Goal: Task Accomplishment & Management: Use online tool/utility

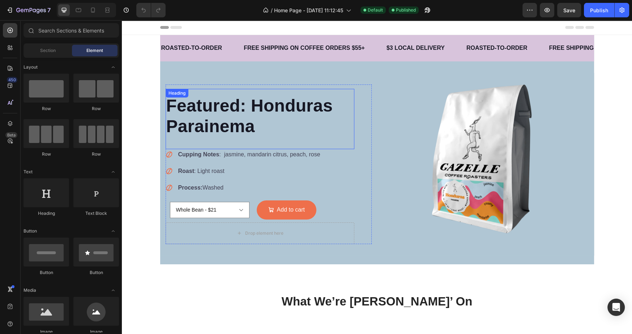
click at [206, 101] on h2 "Featured: Honduras Parainema" at bounding box center [259, 116] width 189 height 43
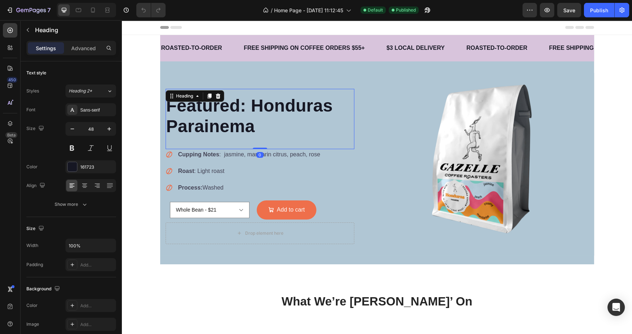
click at [251, 108] on h2 "Featured: Honduras Parainema" at bounding box center [259, 116] width 189 height 43
click at [320, 205] on div "Whole Bean - $21 Course (French Press) - $21 Medium (Auto Drip) - $21 Product V…" at bounding box center [259, 210] width 189 height 25
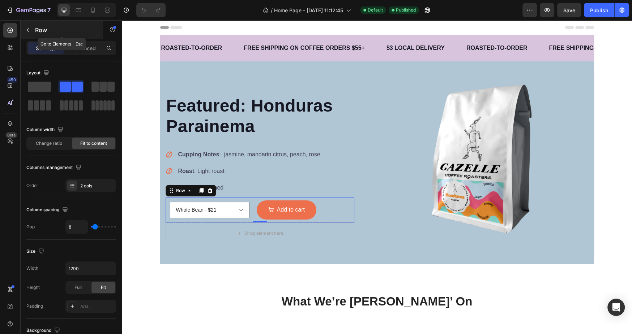
click at [29, 30] on icon "button" at bounding box center [28, 30] width 6 height 6
click at [328, 208] on div "Whole Bean - $21 Course (French Press) - $21 Medium (Auto Drip) - $21 Product V…" at bounding box center [259, 210] width 189 height 25
click at [81, 48] on p "Advanced" at bounding box center [83, 48] width 25 height 8
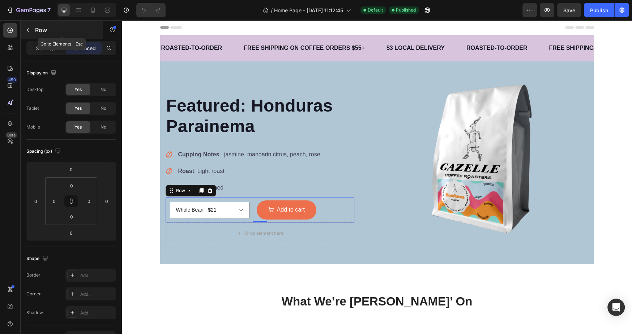
click at [37, 31] on p "Row" at bounding box center [65, 30] width 61 height 9
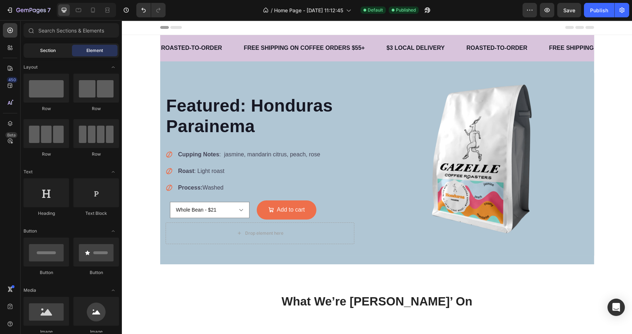
click at [49, 54] on div "Section" at bounding box center [48, 51] width 46 height 12
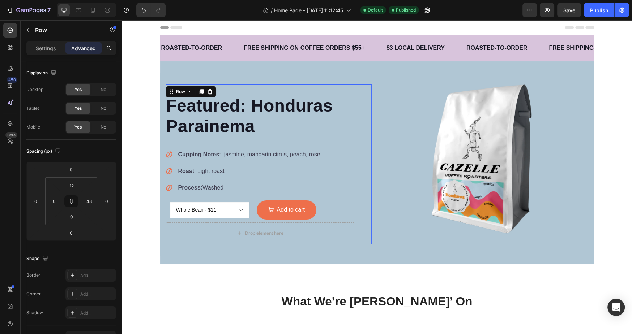
click at [361, 144] on div "Featured: Honduras Parainema Heading Cupping Notes : jasmine, mandarin citrus, …" at bounding box center [268, 165] width 206 height 160
click at [350, 207] on div "Whole Bean - $21 Course (French Press) - $21 Medium (Auto Drip) - $21 Product V…" at bounding box center [259, 210] width 189 height 25
click at [356, 229] on div "Featured: Honduras Parainema Heading Cupping Notes : jasmine, mandarin citrus, …" at bounding box center [268, 165] width 206 height 160
click at [356, 259] on div "Featured: Honduras Parainema Heading Cupping Notes : jasmine, mandarin citrus, …" at bounding box center [377, 169] width 434 height 192
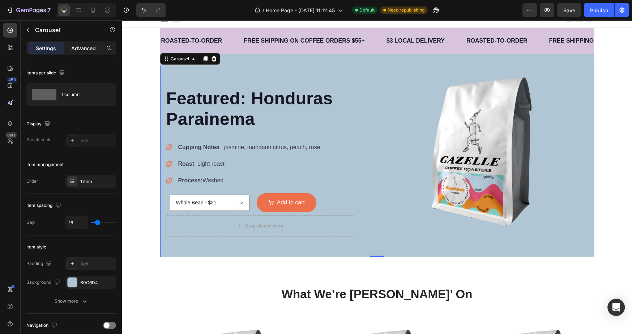
click at [91, 53] on div "Advanced" at bounding box center [83, 48] width 36 height 12
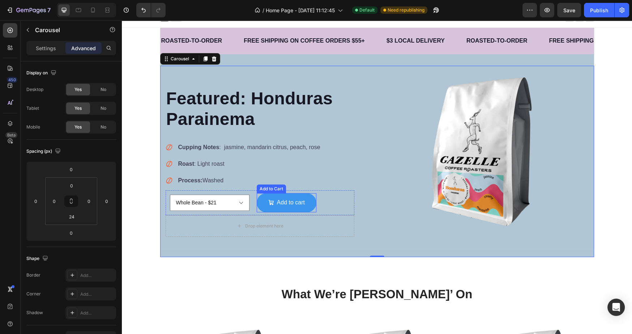
click at [275, 202] on div "Add to cart" at bounding box center [286, 203] width 36 height 10
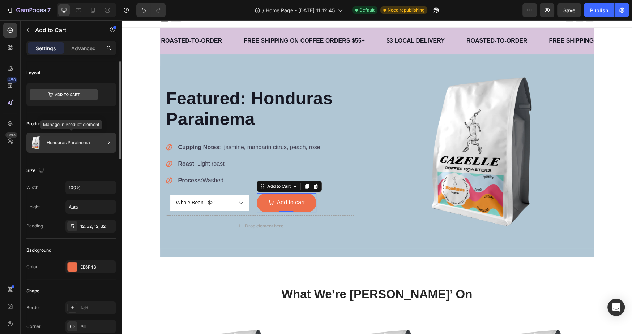
click at [56, 142] on p "Honduras Parainema" at bounding box center [68, 142] width 43 height 5
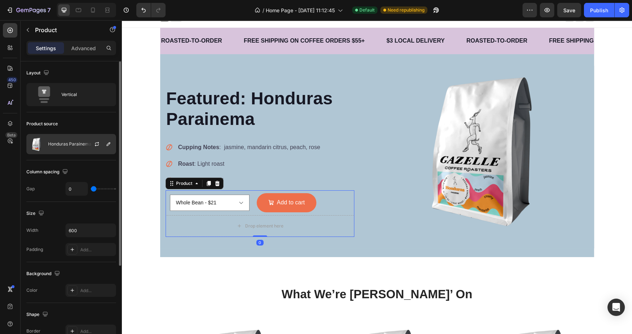
click at [72, 143] on p "Honduras Parainema" at bounding box center [69, 144] width 43 height 5
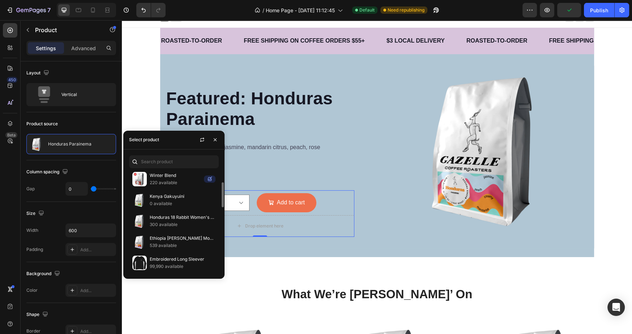
scroll to position [58, 0]
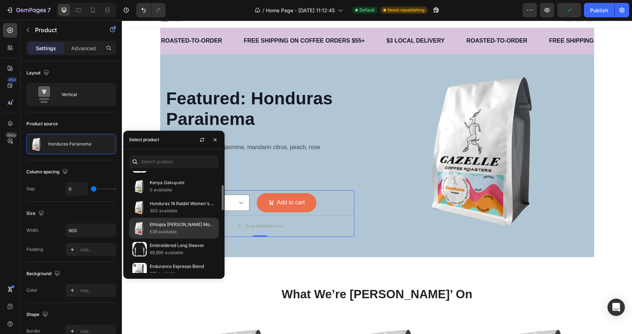
click at [180, 224] on p "Ethiopia [PERSON_NAME] Mountain" at bounding box center [183, 224] width 66 height 7
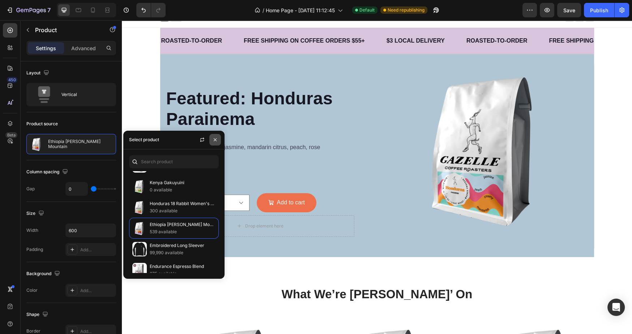
click at [218, 142] on icon "button" at bounding box center [215, 140] width 6 height 6
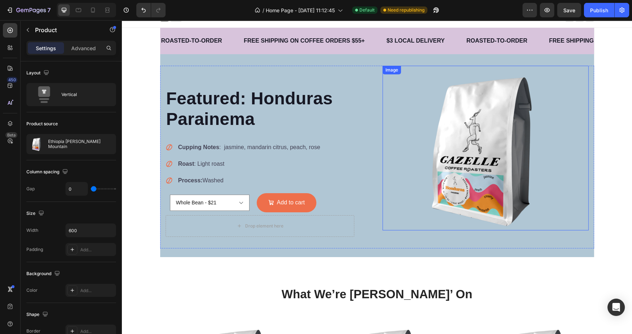
click at [496, 172] on img at bounding box center [485, 148] width 124 height 165
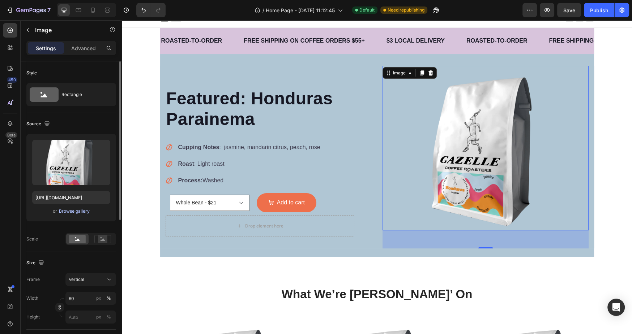
click at [71, 208] on div "Browse gallery" at bounding box center [74, 211] width 31 height 7
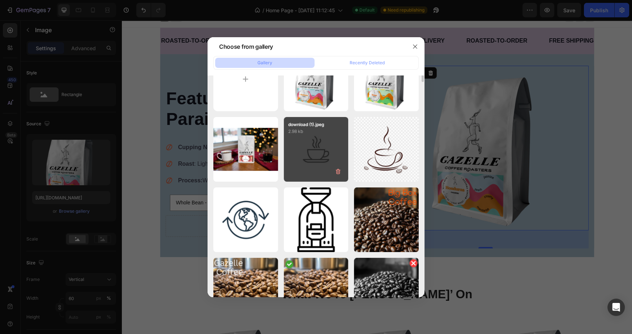
scroll to position [0, 0]
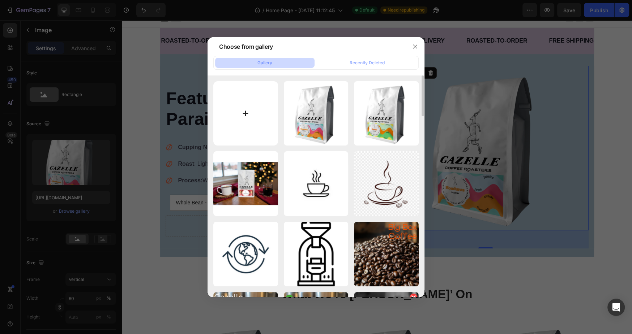
click at [240, 116] on input "file" at bounding box center [245, 113] width 65 height 65
click at [411, 42] on button "button" at bounding box center [415, 47] width 12 height 12
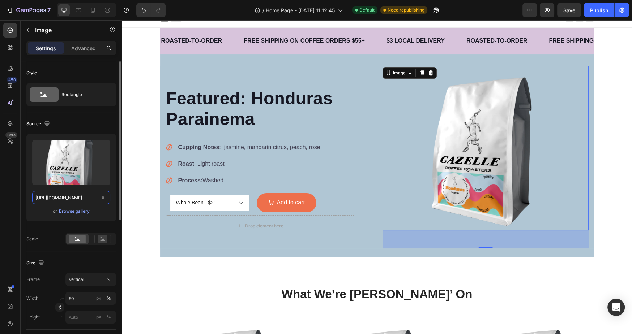
click at [78, 200] on input "[URL][DOMAIN_NAME]" at bounding box center [71, 197] width 78 height 13
click at [76, 212] on div "Browse gallery" at bounding box center [74, 211] width 31 height 7
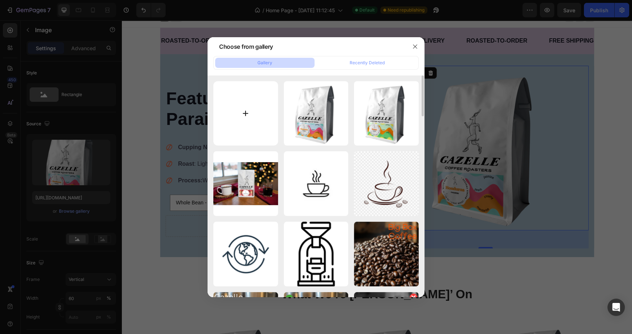
click at [261, 108] on input "file" at bounding box center [245, 113] width 65 height 65
type input "C:\fakepath\[GEOGRAPHIC_DATA]-guji-[PERSON_NAME]-mountain_1.png"
click at [213, 81] on input "file" at bounding box center [245, 113] width 65 height 65
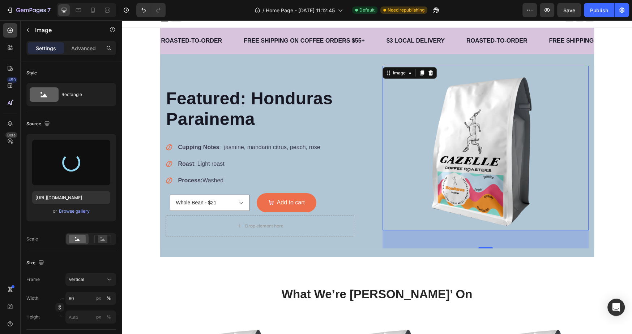
type input "[URL][DOMAIN_NAME]"
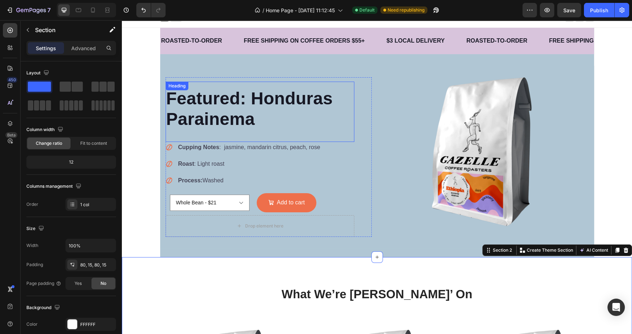
click at [240, 98] on p "Featured: Honduras Parainema" at bounding box center [259, 109] width 187 height 42
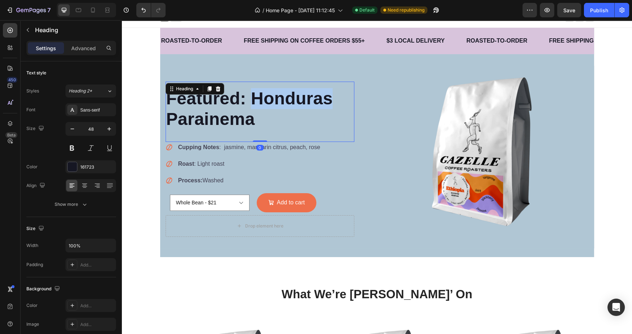
click at [295, 94] on p "Featured: Honduras Parainema" at bounding box center [259, 109] width 187 height 42
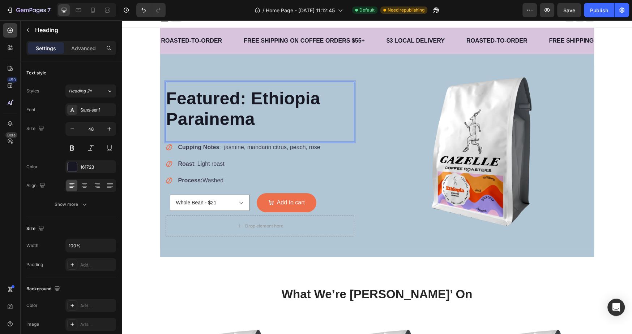
click at [232, 129] on p "Featured: Ethiopia Parainema" at bounding box center [259, 109] width 187 height 42
click at [232, 124] on p "Featured: Ethiopia Parainema" at bounding box center [259, 109] width 187 height 42
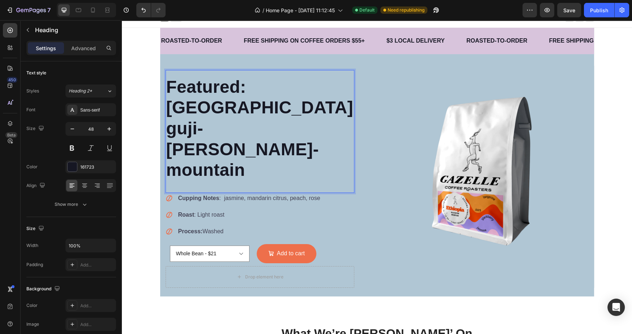
click at [177, 123] on p "Featured: [GEOGRAPHIC_DATA] guji-[PERSON_NAME]-mountain" at bounding box center [259, 129] width 187 height 104
click at [207, 123] on p "Featured: [GEOGRAPHIC_DATA] Guji-[PERSON_NAME]-mountain" at bounding box center [259, 129] width 187 height 104
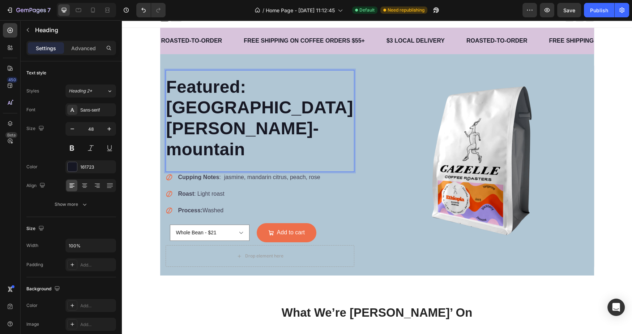
click at [263, 119] on p "Featured: [GEOGRAPHIC_DATA] [PERSON_NAME]-mountain" at bounding box center [259, 118] width 187 height 83
click at [238, 173] on p "Cupping Notes : jasmine, mandarin citrus, peach, rose" at bounding box center [249, 177] width 142 height 9
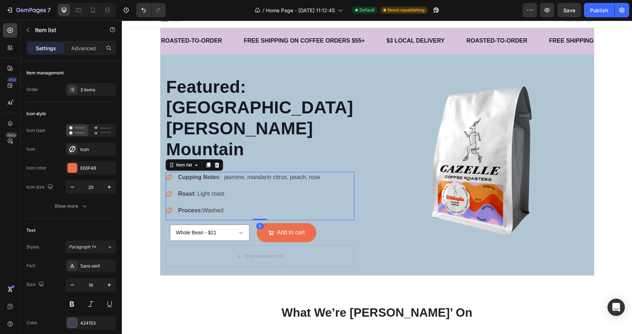
click at [238, 173] on p "Cupping Notes : jasmine, mandarin citrus, peach, rose" at bounding box center [249, 177] width 142 height 9
click at [266, 173] on p "Cupping Notes : tangerine, mandarin citrus, peach, rose" at bounding box center [251, 177] width 146 height 9
click at [274, 173] on p "Cupping Notes : tangerine, juicy citrus, peach, rose" at bounding box center [245, 177] width 134 height 9
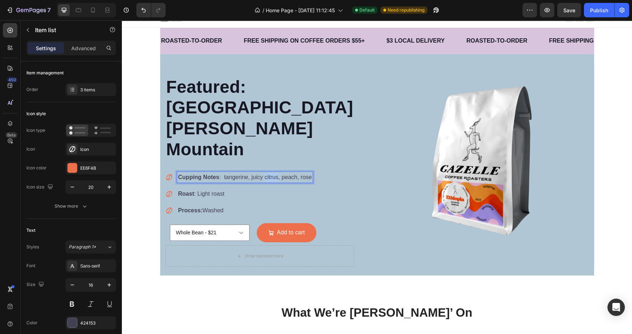
click at [274, 173] on p "Cupping Notes : tangerine, juicy citrus, peach, rose" at bounding box center [245, 177] width 134 height 9
click at [271, 173] on p "Cupping Notes : tangerine, juicy, peach, rose" at bounding box center [237, 177] width 118 height 9
click at [298, 173] on p "Cupping Notes : tangerine, juicy, blackberry, rose" at bounding box center [242, 177] width 128 height 9
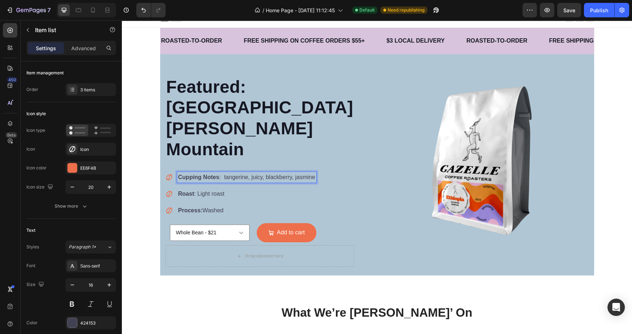
click at [204, 206] on p "Process: Washed" at bounding box center [246, 210] width 137 height 9
click at [214, 206] on p "Process: Washed" at bounding box center [246, 210] width 137 height 9
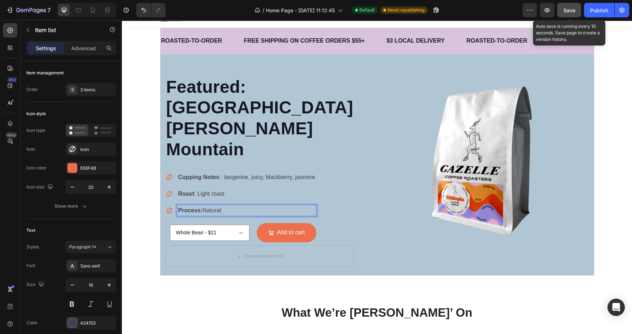
click at [568, 13] on span "Save" at bounding box center [569, 10] width 12 height 6
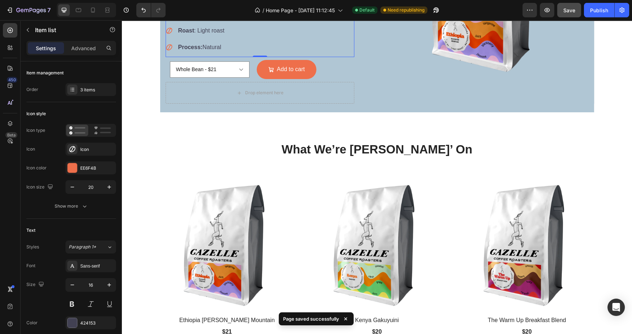
scroll to position [240, 0]
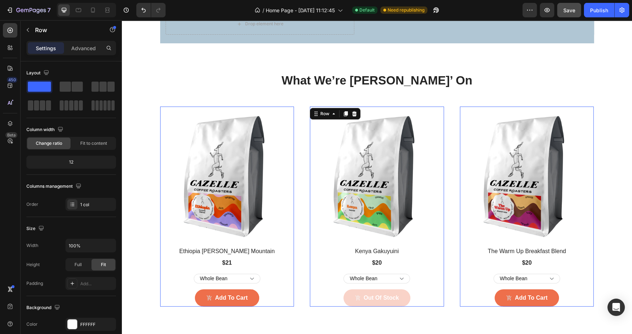
click at [294, 252] on div "(P) Images Row Kenya Gakuyuini (P) Title $20 (P) Price (P) Price Row Whole Bean…" at bounding box center [227, 207] width 134 height 200
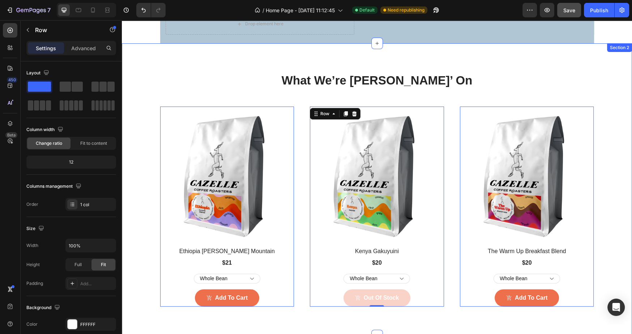
click at [304, 85] on div "What We’re Sippin’ On Heading Row (P) Images Row [GEOGRAPHIC_DATA] Guji [PERSON…" at bounding box center [376, 189] width 499 height 235
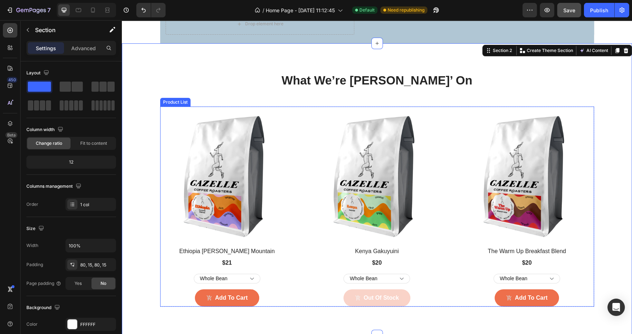
click at [303, 107] on div "(P) Images Row [GEOGRAPHIC_DATA] Guji [PERSON_NAME] Mountain (P) Title $21 (P) …" at bounding box center [377, 207] width 434 height 200
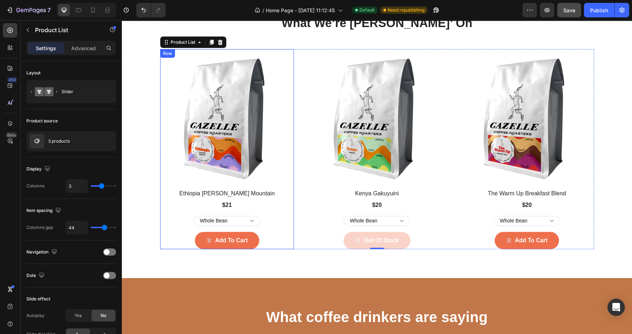
scroll to position [332, 0]
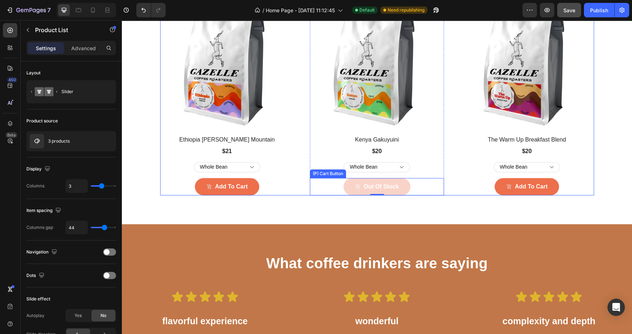
click at [294, 164] on div "Whole Bean Course (French Press) Medium (Auto Drip)" at bounding box center [227, 167] width 134 height 10
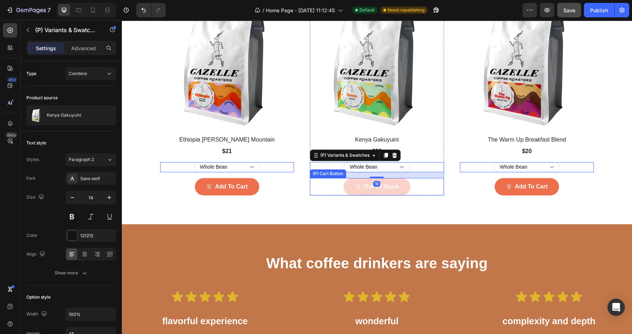
click at [348, 187] on button "Out Of Stock" at bounding box center [376, 186] width 67 height 17
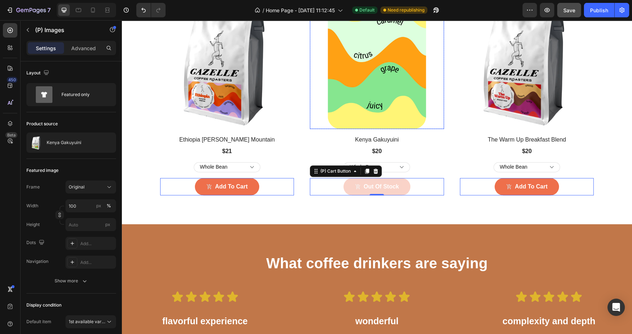
click at [348, 111] on img at bounding box center [377, 62] width 134 height 134
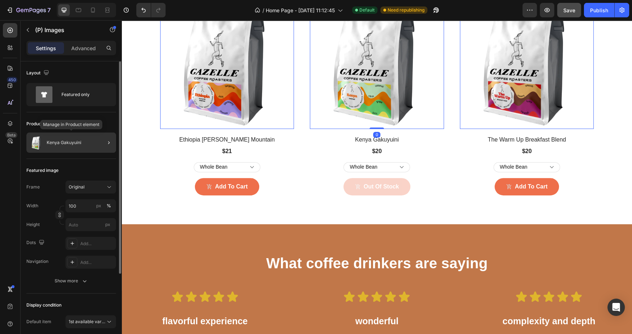
click at [78, 142] on p "Kenya Gakuyuini" at bounding box center [64, 142] width 35 height 5
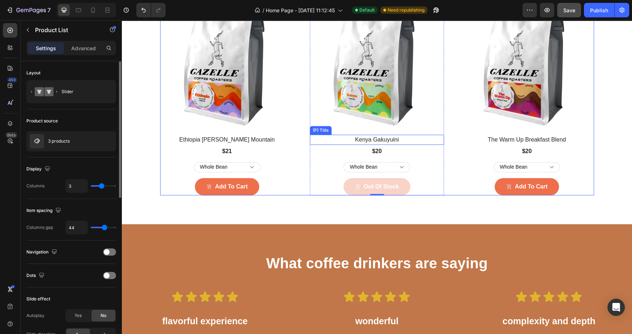
click at [384, 141] on h2 "Kenya Gakuyuini" at bounding box center [377, 140] width 134 height 10
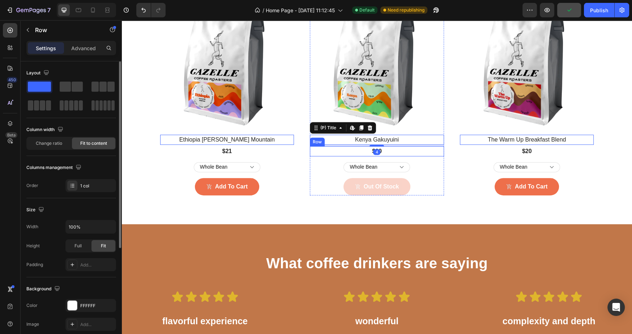
click at [294, 155] on div "$20 (P) Price (P) Price Row" at bounding box center [227, 151] width 134 height 10
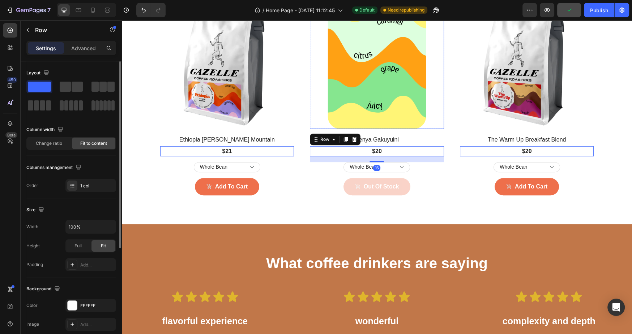
click at [389, 122] on img at bounding box center [377, 62] width 134 height 134
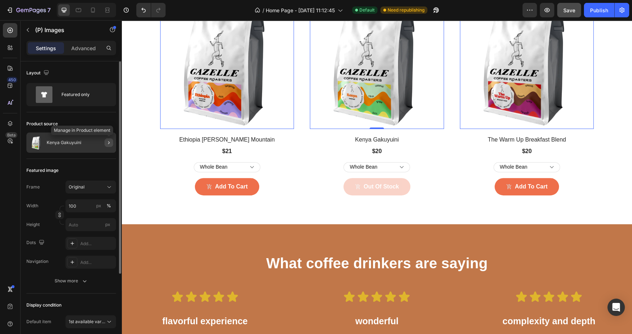
click at [105, 142] on button "button" at bounding box center [108, 142] width 9 height 9
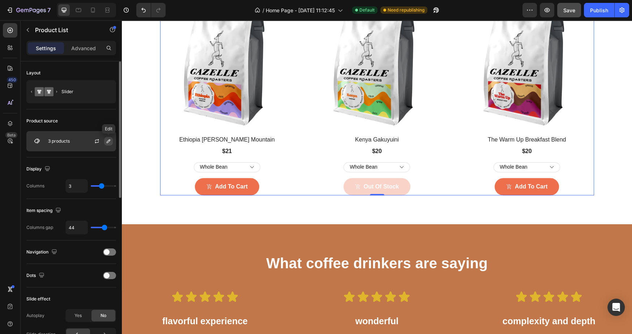
click at [106, 143] on icon "button" at bounding box center [109, 141] width 6 height 6
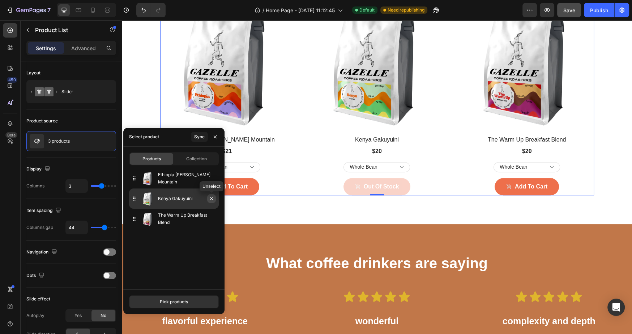
click at [211, 199] on icon "button" at bounding box center [211, 198] width 3 height 3
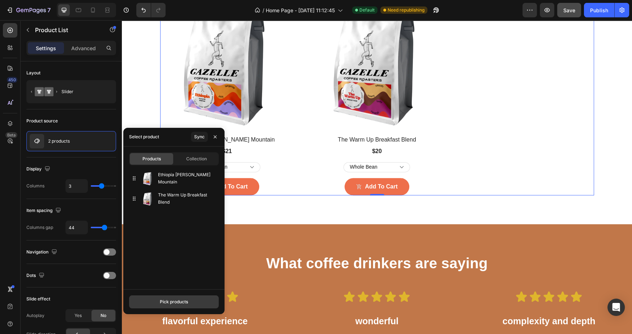
click at [169, 300] on div "Pick products" at bounding box center [174, 302] width 28 height 7
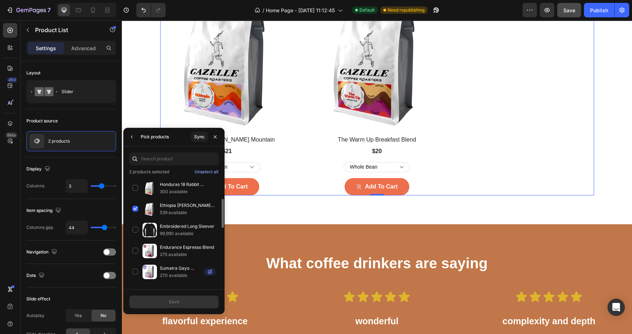
scroll to position [84, 0]
click at [168, 243] on p "Endurance Espresso Blend" at bounding box center [188, 246] width 56 height 7
click at [175, 300] on div "Save" at bounding box center [173, 302] width 10 height 7
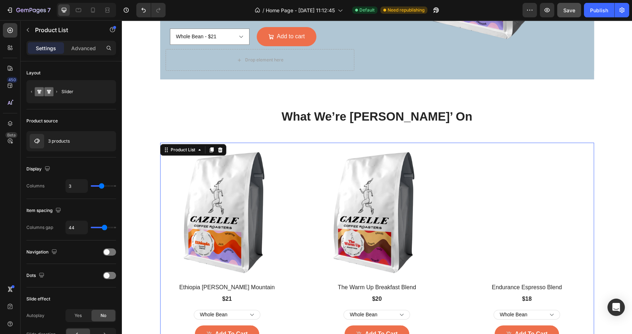
scroll to position [264, 0]
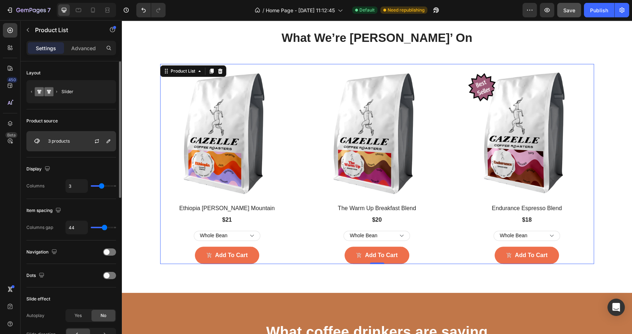
click at [63, 143] on p "3 products" at bounding box center [59, 141] width 22 height 5
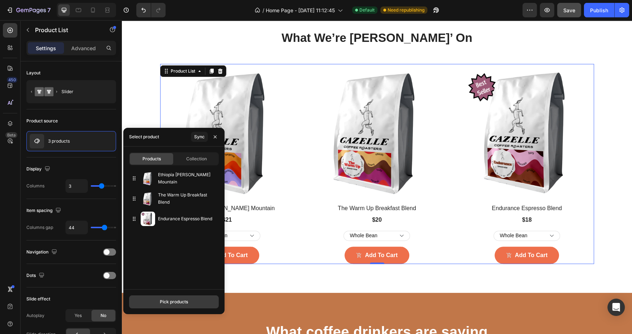
click at [180, 300] on div "Pick products" at bounding box center [174, 302] width 28 height 7
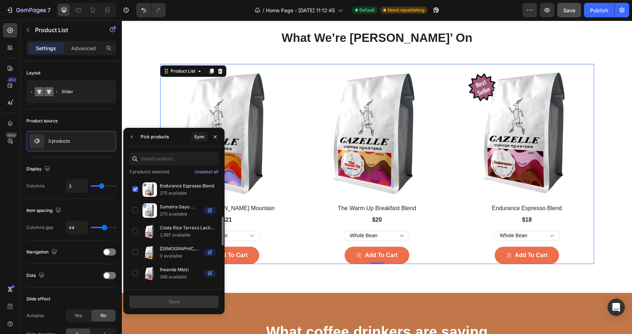
scroll to position [147, 0]
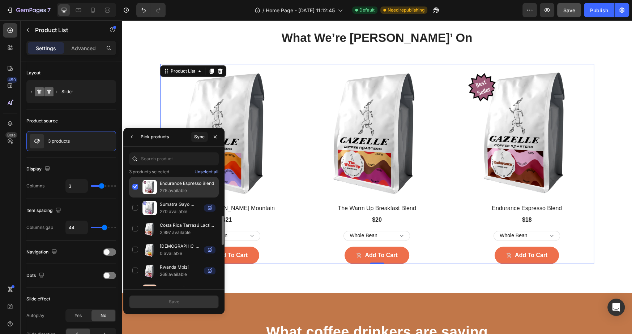
click at [134, 198] on div "Endurance Espresso Blend 275 available" at bounding box center [174, 208] width 90 height 21
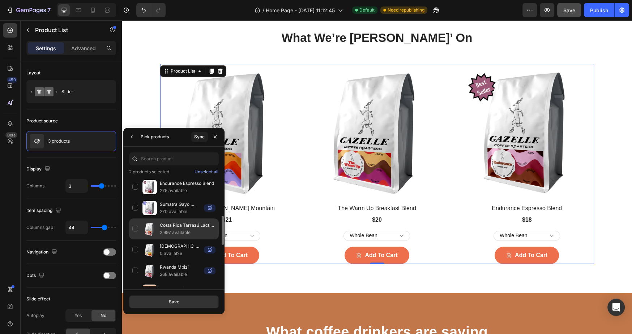
click at [138, 240] on div "Costa Rica Tarrazú Lactic Anaerobic 2,997 available" at bounding box center [174, 250] width 90 height 21
click at [183, 302] on button "Save" at bounding box center [174, 302] width 90 height 13
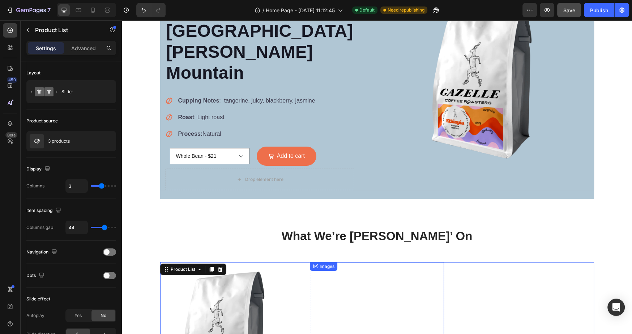
scroll to position [0, 0]
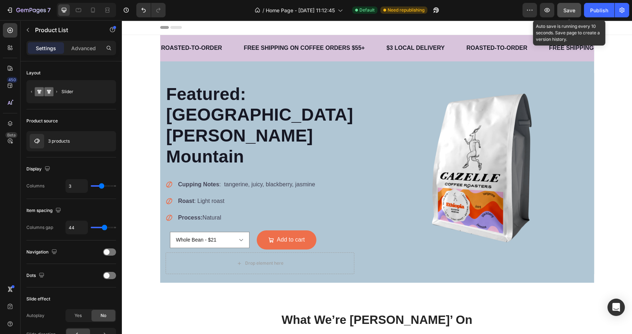
click at [564, 13] on span "Save" at bounding box center [569, 10] width 12 height 6
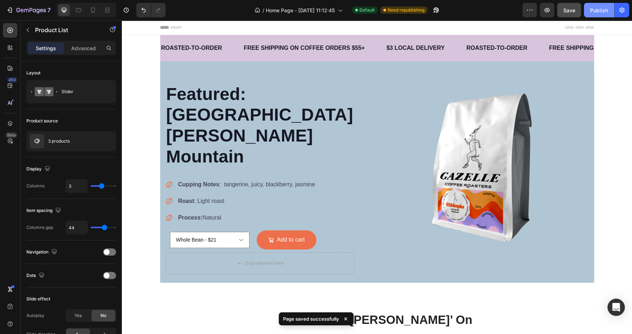
click at [598, 12] on div "Publish" at bounding box center [599, 11] width 18 height 8
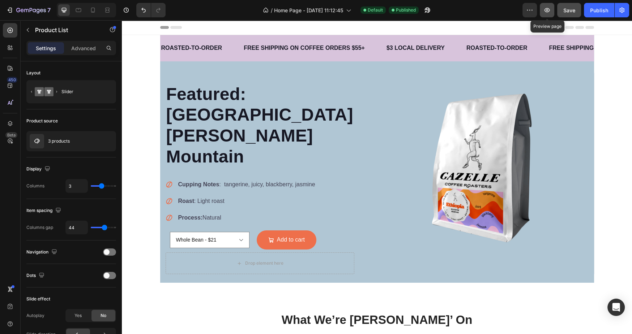
click at [547, 10] on icon "button" at bounding box center [546, 10] width 5 height 4
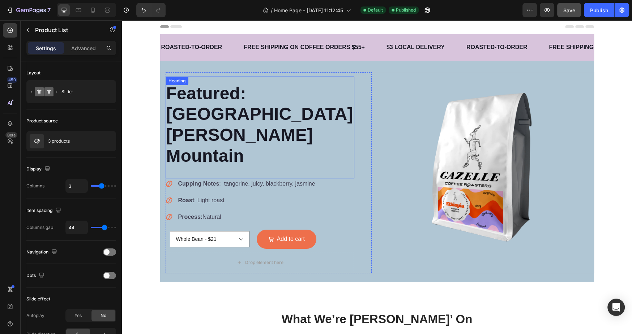
click at [226, 108] on h2 "Featured: [GEOGRAPHIC_DATA] [PERSON_NAME] Mountain" at bounding box center [259, 124] width 189 height 85
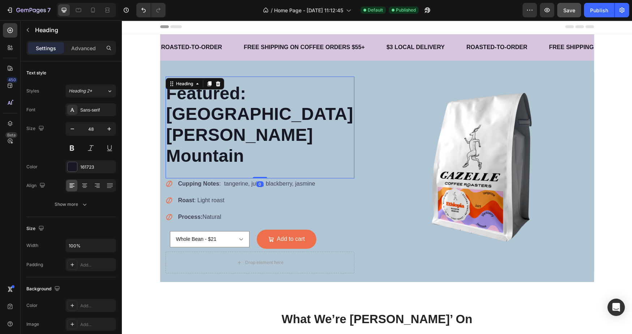
click at [217, 103] on h2 "Featured: [GEOGRAPHIC_DATA] [PERSON_NAME] Mountain" at bounding box center [259, 124] width 189 height 85
click at [217, 103] on p "Featured: [GEOGRAPHIC_DATA] [PERSON_NAME] Mountain" at bounding box center [259, 124] width 187 height 83
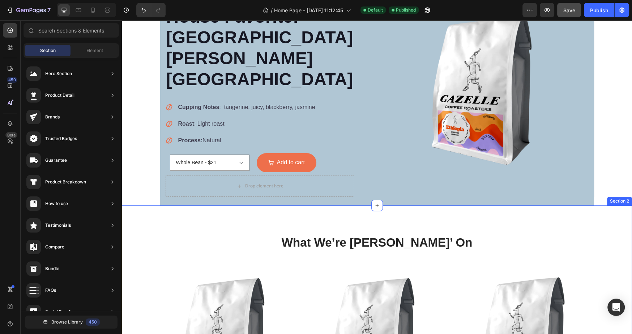
scroll to position [55, 0]
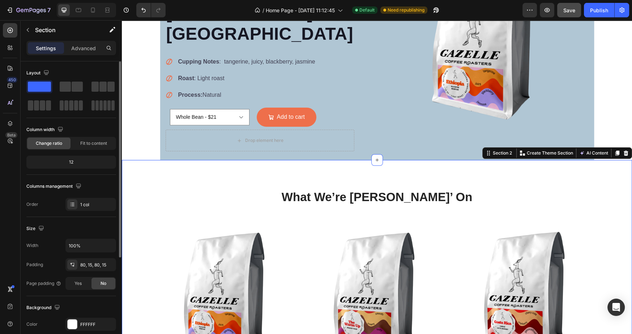
scroll to position [86, 0]
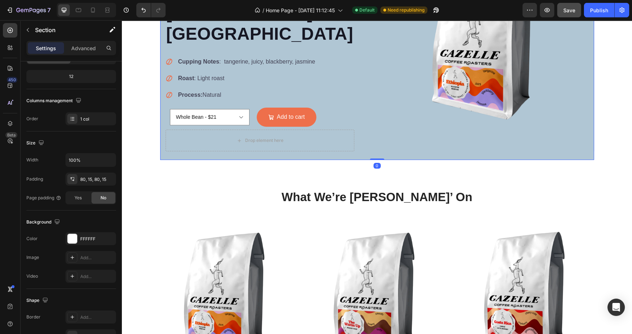
click at [178, 137] on div "House Favorite: [GEOGRAPHIC_DATA] [PERSON_NAME] Mountain Heading Cupping Notes …" at bounding box center [377, 55] width 434 height 210
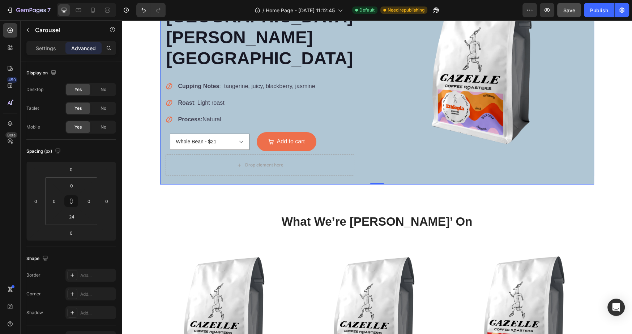
scroll to position [87, 0]
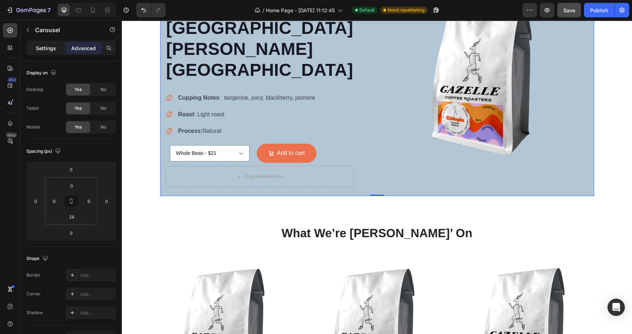
click at [49, 47] on p "Settings" at bounding box center [46, 48] width 20 height 8
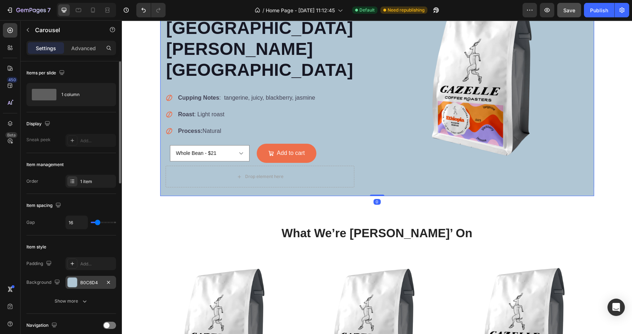
click at [89, 283] on div "B0C6D4" at bounding box center [90, 283] width 21 height 7
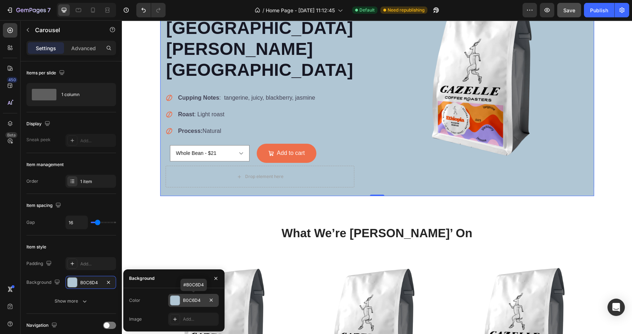
drag, startPoint x: 189, startPoint y: 299, endPoint x: 185, endPoint y: 302, distance: 4.9
click at [185, 302] on div "B0C6D4" at bounding box center [193, 300] width 21 height 7
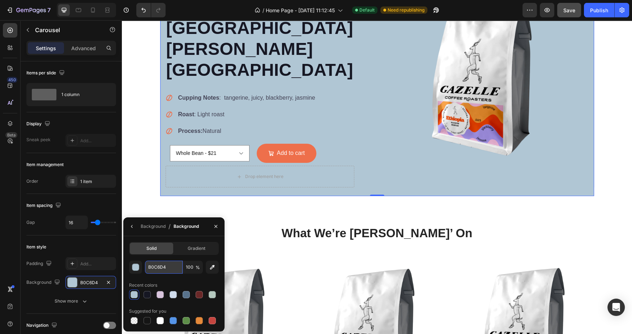
click at [158, 268] on input "B0C6D4" at bounding box center [164, 267] width 38 height 13
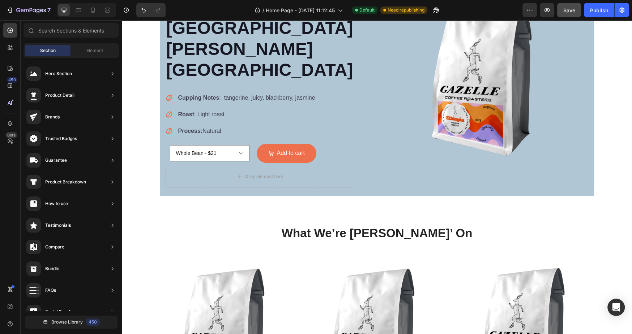
click at [155, 174] on section "ROASTED-TO-ORDER Text FREE SHIPPING ON COFFEE ORDERS $55+ Text $3 LOCAL DELIVER…" at bounding box center [376, 72] width 445 height 248
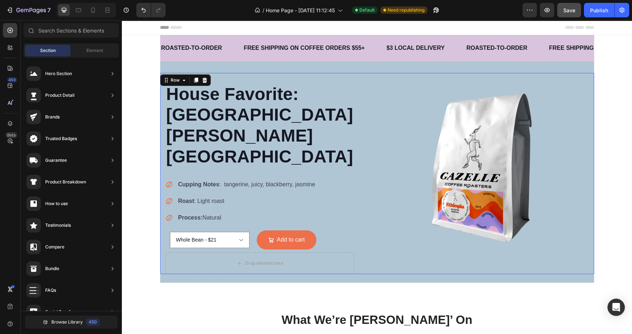
click at [566, 255] on div "Image" at bounding box center [485, 173] width 206 height 201
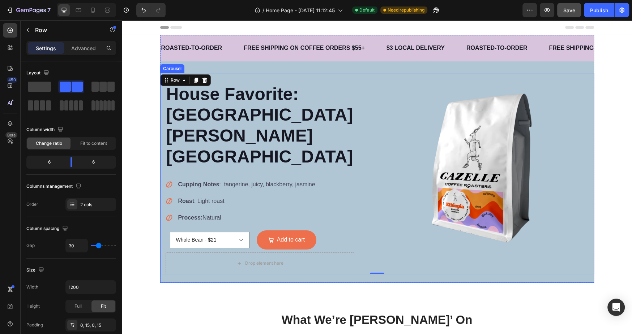
click at [572, 259] on div "House Favorite: [GEOGRAPHIC_DATA] [PERSON_NAME] Mountain Heading Cupping Notes …" at bounding box center [377, 178] width 434 height 210
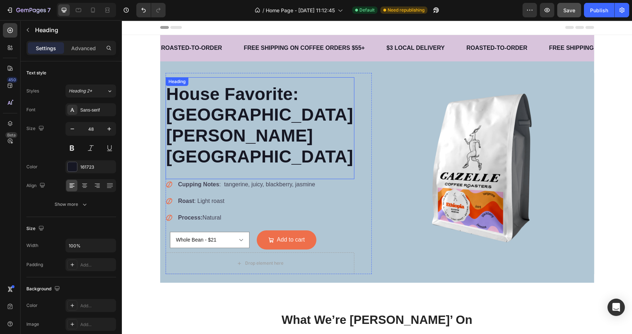
click at [170, 130] on p "House Favorite: [GEOGRAPHIC_DATA] [PERSON_NAME][GEOGRAPHIC_DATA]" at bounding box center [259, 125] width 187 height 83
click at [164, 56] on div "ROASTED-TO-ORDER Text" at bounding box center [191, 48] width 63 height 18
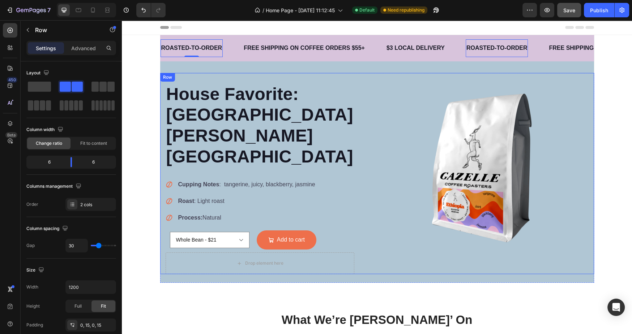
click at [162, 82] on div "House Favorite: [GEOGRAPHIC_DATA] [PERSON_NAME] Mountain Heading Cupping Notes …" at bounding box center [377, 173] width 434 height 201
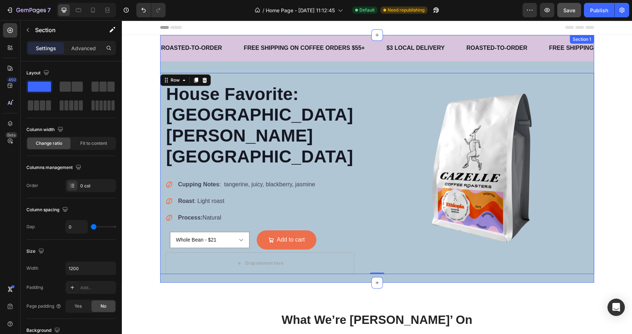
click at [162, 70] on div "ROASTED-TO-ORDER Text FREE SHIPPING ON COFFEE ORDERS $55+ Text $3 LOCAL DELIVER…" at bounding box center [377, 54] width 434 height 38
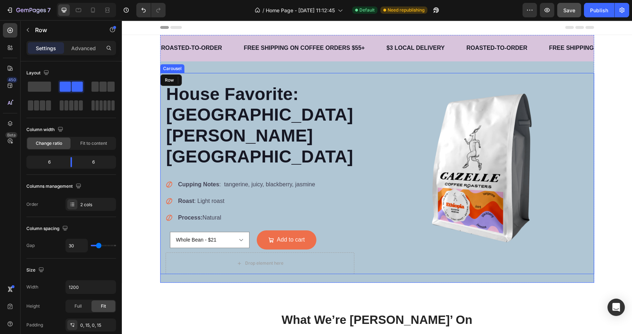
click at [172, 255] on div "House Favorite: [GEOGRAPHIC_DATA] [PERSON_NAME] Mountain Heading Cupping Notes …" at bounding box center [377, 178] width 434 height 210
click at [168, 253] on div "Drop element here" at bounding box center [259, 264] width 189 height 22
click at [162, 241] on div "House Favorite: [GEOGRAPHIC_DATA] [PERSON_NAME] Mountain Heading Cupping Notes …" at bounding box center [377, 173] width 434 height 201
click at [166, 260] on div "House Favorite: [GEOGRAPHIC_DATA] [PERSON_NAME] Mountain Heading Cupping Notes …" at bounding box center [377, 178] width 434 height 210
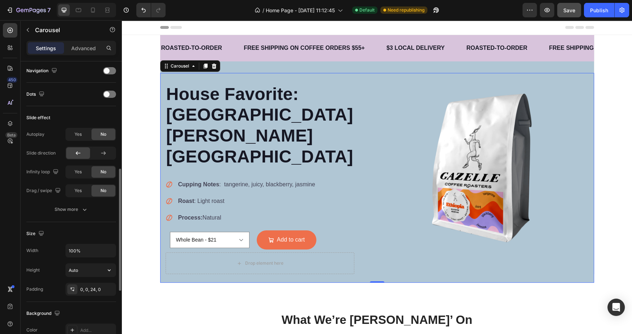
scroll to position [291, 0]
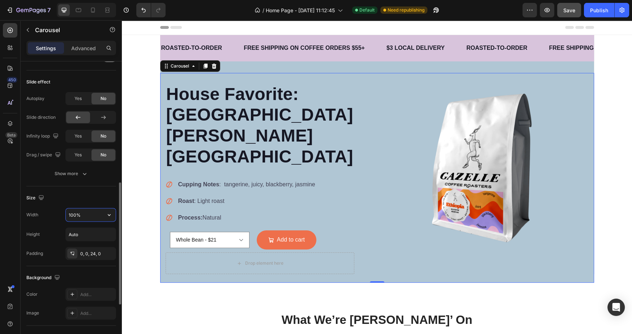
click at [102, 213] on input "100%" at bounding box center [91, 214] width 50 height 13
click at [112, 215] on icon "button" at bounding box center [109, 214] width 7 height 7
click at [104, 234] on span "1200px" at bounding box center [101, 231] width 15 height 7
type input "1200"
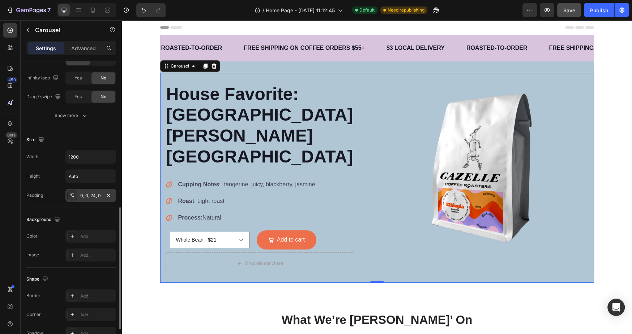
scroll to position [411, 0]
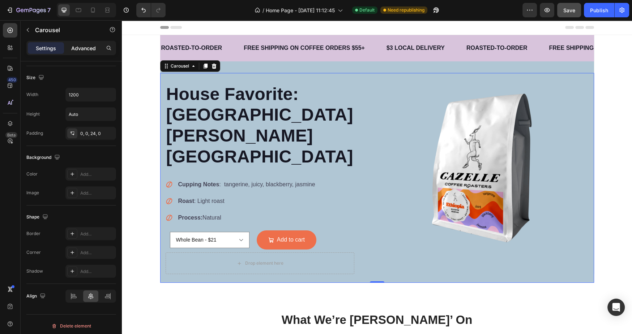
click at [80, 43] on div "Advanced" at bounding box center [83, 48] width 36 height 12
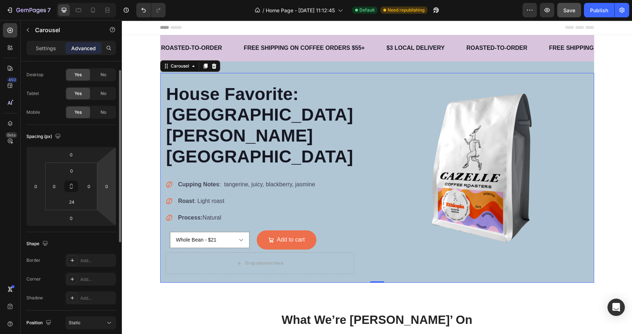
scroll to position [0, 0]
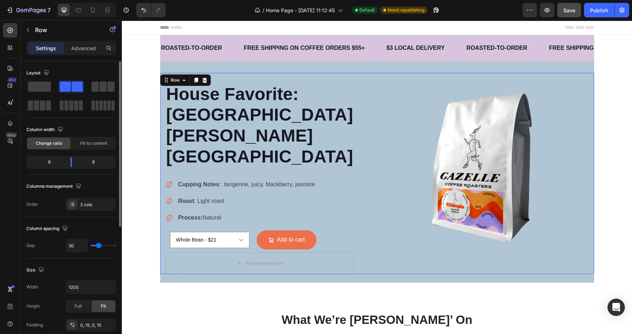
click at [161, 242] on div "House Favorite: [GEOGRAPHIC_DATA] [PERSON_NAME] Mountain Heading Cupping Notes …" at bounding box center [377, 173] width 434 height 201
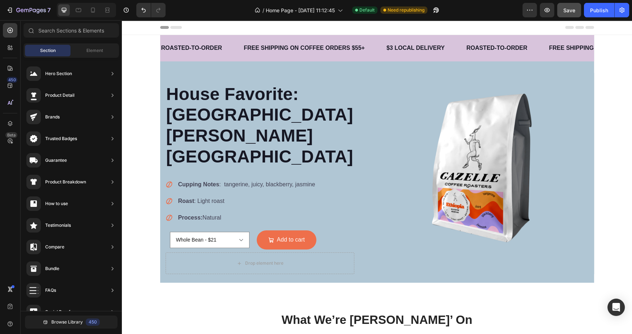
click at [157, 243] on section "ROASTED-TO-ORDER Text FREE SHIPPING ON COFFEE ORDERS $55+ Text $3 LOCAL DELIVER…" at bounding box center [376, 159] width 445 height 248
click at [164, 244] on div "House Favorite: [GEOGRAPHIC_DATA] [PERSON_NAME] Mountain Heading Cupping Notes …" at bounding box center [377, 173] width 434 height 201
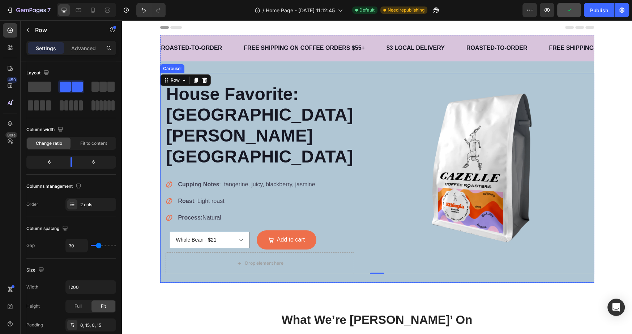
click at [160, 260] on div "House Favorite: [GEOGRAPHIC_DATA] [PERSON_NAME] Mountain Heading Cupping Notes …" at bounding box center [377, 178] width 434 height 210
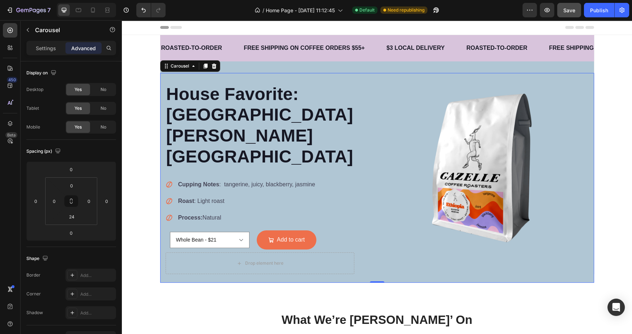
click at [164, 264] on div "House Favorite: [GEOGRAPHIC_DATA] [PERSON_NAME] Mountain Heading Cupping Notes …" at bounding box center [377, 178] width 434 height 210
click at [310, 76] on div "House Favorite: [GEOGRAPHIC_DATA] [PERSON_NAME] Mountain Heading Cupping Notes …" at bounding box center [268, 173] width 206 height 201
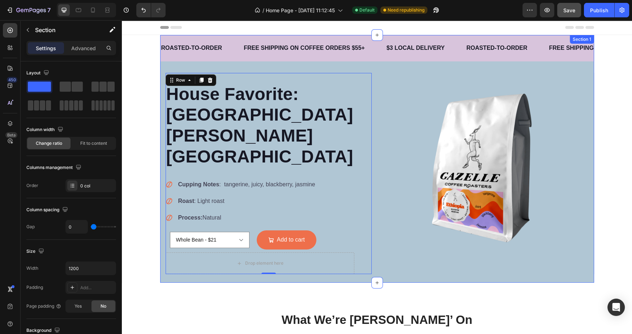
click at [325, 69] on div "ROASTED-TO-ORDER Text FREE SHIPPING ON COFFEE ORDERS $55+ Text $3 LOCAL DELIVER…" at bounding box center [377, 54] width 434 height 38
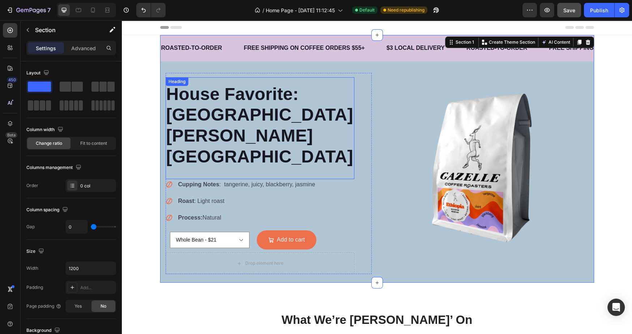
scroll to position [86, 0]
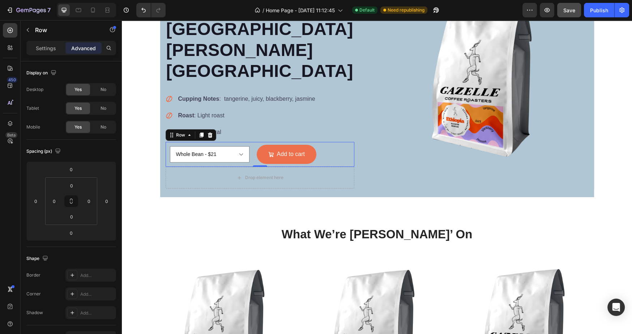
click at [329, 142] on div "Whole Bean - $21 Course (French Press) - $21 Medium (Auto Drip) - $21 Product V…" at bounding box center [259, 154] width 189 height 25
click at [326, 102] on div "Cupping Notes : tangerine, juicy, blackberry, jasmine Roast : Light roast Proce…" at bounding box center [259, 118] width 189 height 48
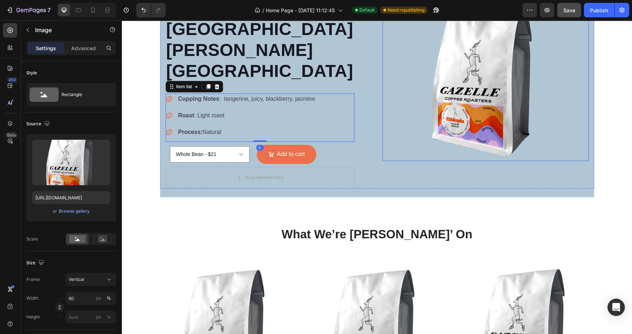
click at [398, 112] on div at bounding box center [485, 78] width 206 height 165
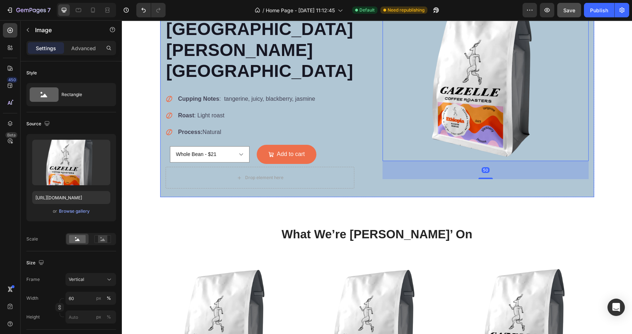
click at [386, 176] on div "House Favorite: [GEOGRAPHIC_DATA] [PERSON_NAME] Mountain Heading Cupping Notes …" at bounding box center [377, 92] width 434 height 210
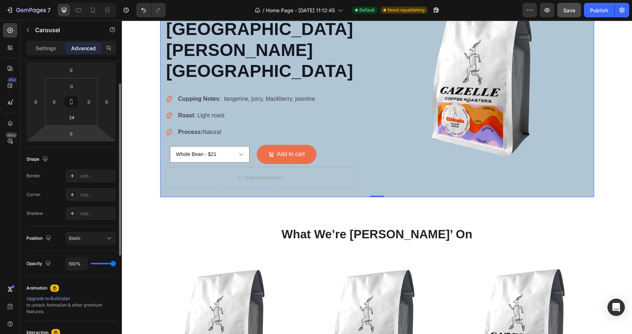
scroll to position [0, 0]
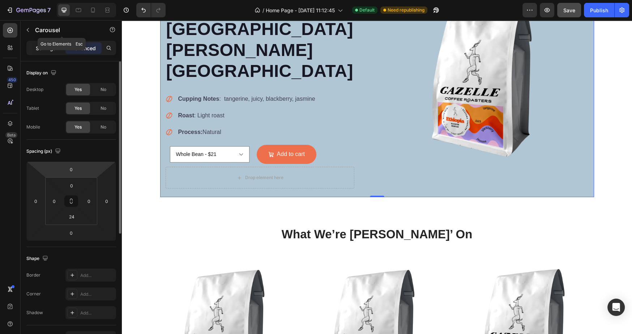
click at [53, 44] on p "Settings" at bounding box center [46, 48] width 20 height 8
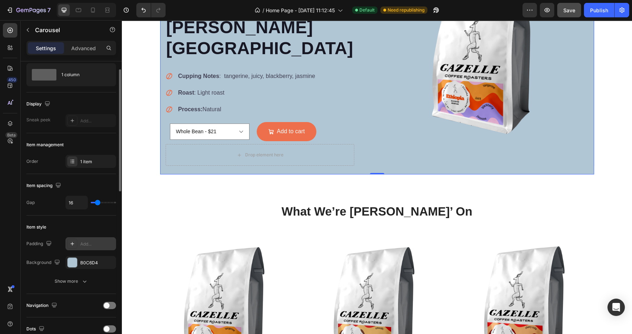
scroll to position [56, 0]
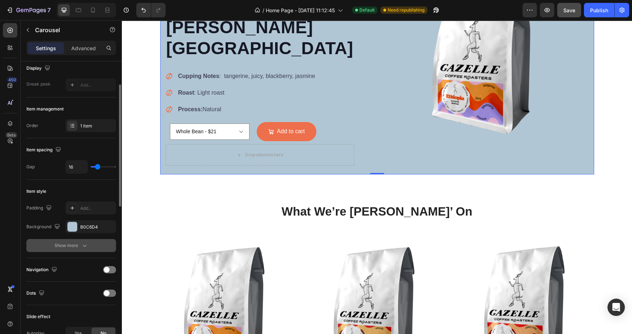
click at [83, 245] on icon "button" at bounding box center [84, 245] width 7 height 7
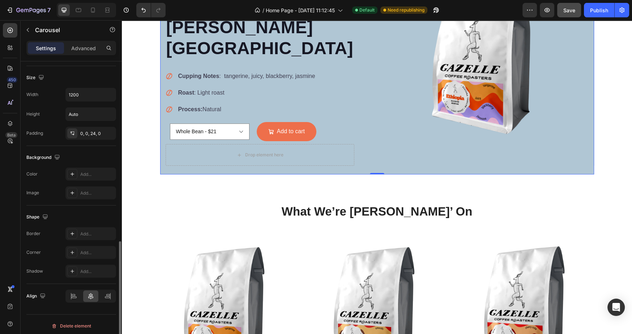
scroll to position [467, 0]
click at [155, 136] on section "ROASTED-TO-ORDER Text FREE SHIPPING ON COFFEE ORDERS $55+ Text $3 LOCAL DELIVER…" at bounding box center [376, 51] width 445 height 248
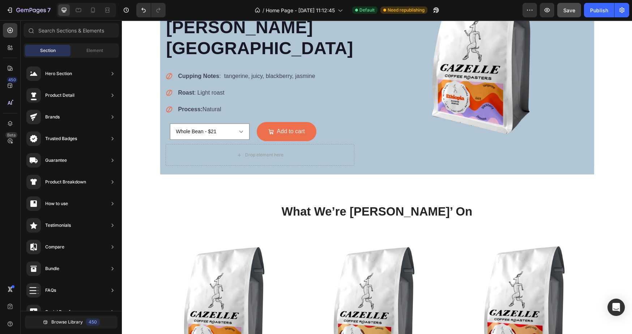
click at [155, 136] on section "ROASTED-TO-ORDER Text FREE SHIPPING ON COFFEE ORDERS $55+ Text $3 LOCAL DELIVER…" at bounding box center [376, 51] width 445 height 248
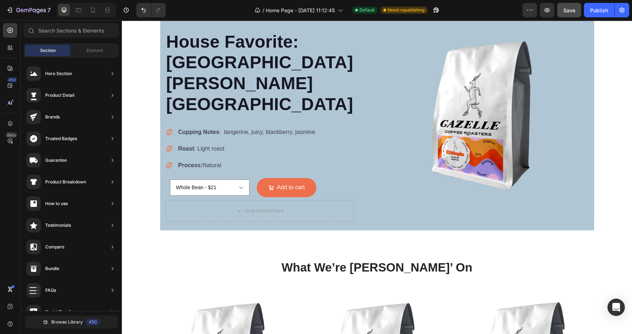
scroll to position [0, 0]
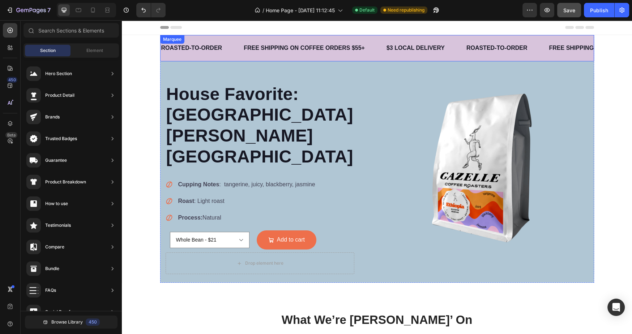
click at [206, 38] on div "ROASTED-TO-ORDER Text FREE SHIPPING ON COFFEE ORDERS $55+ Text $3 LOCAL DELIVER…" at bounding box center [377, 48] width 434 height 26
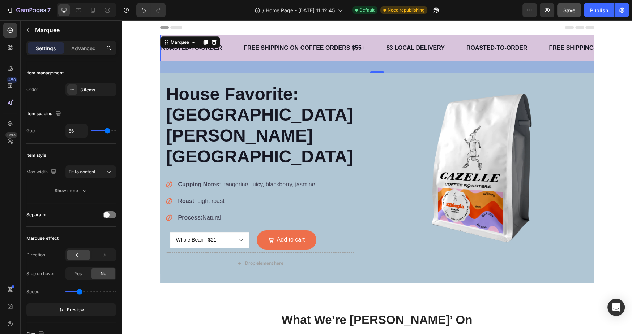
click at [194, 68] on div "32" at bounding box center [377, 67] width 434 height 12
click at [180, 65] on div "32" at bounding box center [377, 67] width 434 height 12
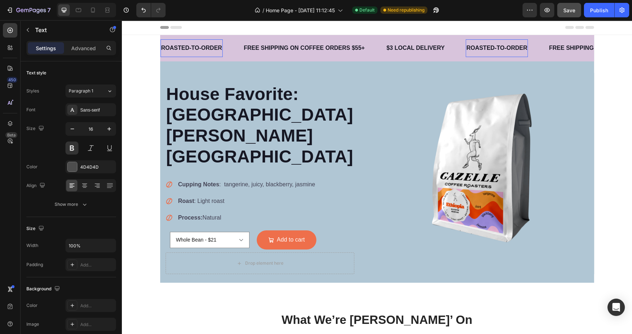
click at [170, 52] on p "ROASTED-TO-ORDER" at bounding box center [191, 48] width 61 height 10
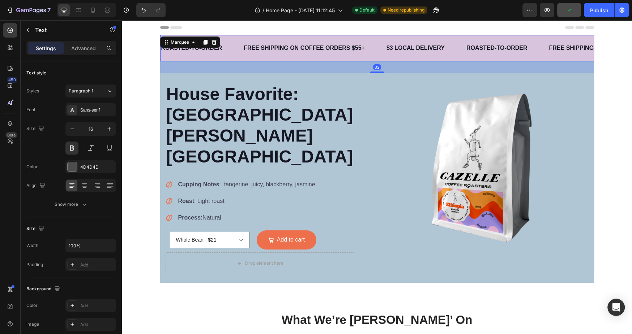
click at [161, 61] on div "ROASTED-TO-ORDER Text FREE SHIPPING ON COFFEE ORDERS $55+ Text $3 LOCAL DELIVER…" at bounding box center [377, 48] width 434 height 26
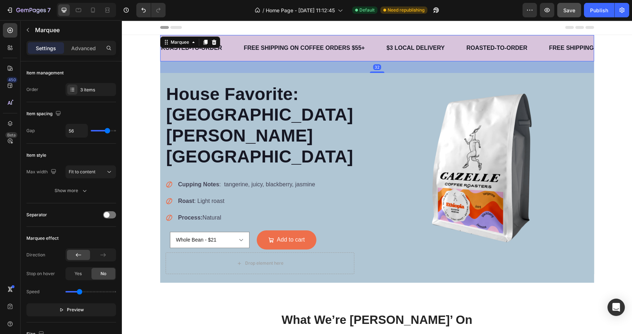
click at [160, 68] on div "32" at bounding box center [377, 67] width 434 height 12
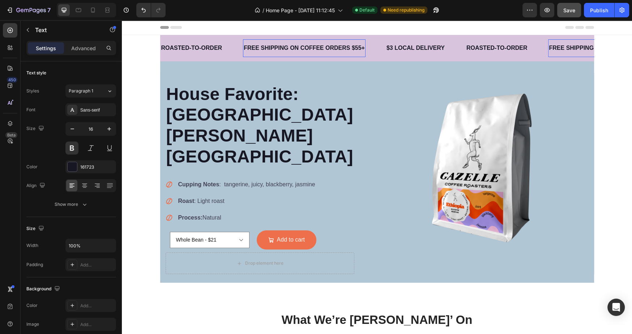
click at [269, 55] on div "FREE SHIPPING ON COFFEE ORDERS $55+ Text 0" at bounding box center [304, 48] width 122 height 18
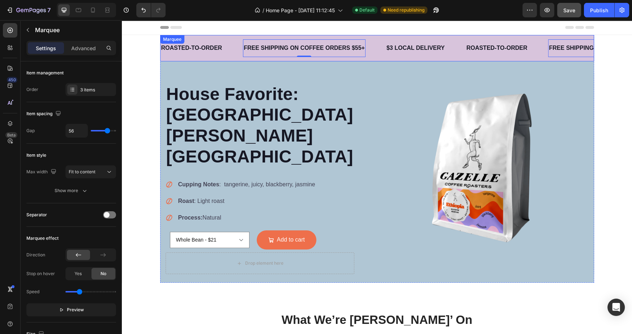
click at [255, 59] on div "ROASTED-TO-ORDER Text FREE SHIPPING ON COFFEE ORDERS $55+ Text 0 $3 LOCAL DELIV…" at bounding box center [377, 48] width 434 height 26
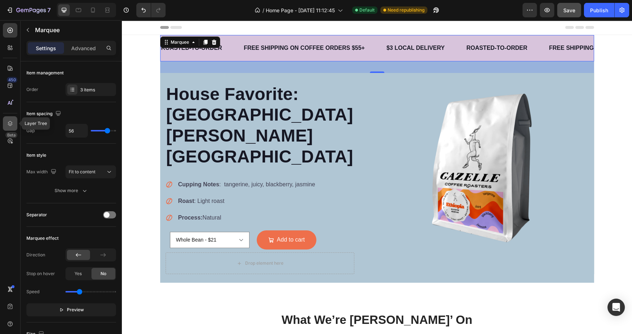
click at [12, 120] on icon at bounding box center [10, 123] width 7 height 7
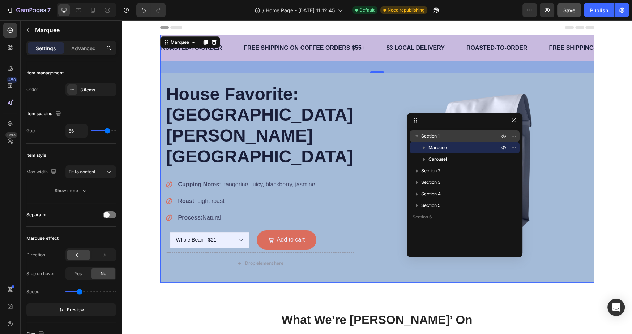
click at [476, 138] on p "Section 1" at bounding box center [460, 136] width 79 height 7
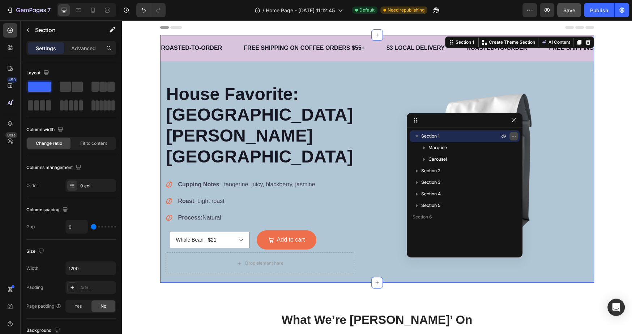
click at [512, 134] on icon "button" at bounding box center [514, 136] width 6 height 6
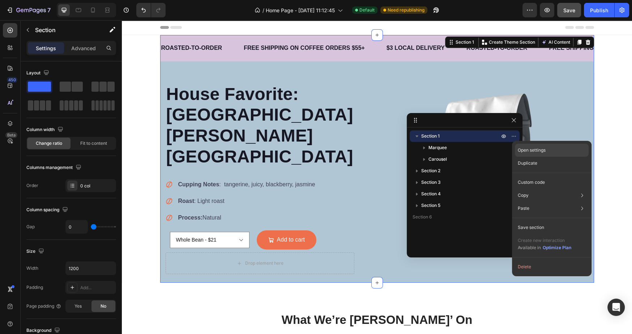
click at [526, 149] on p "Open settings" at bounding box center [531, 150] width 28 height 7
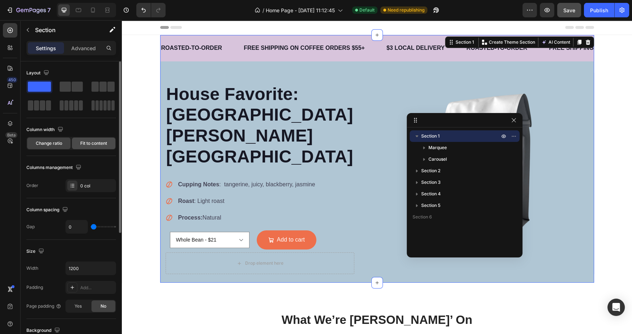
click at [97, 145] on span "Fit to content" at bounding box center [93, 143] width 27 height 7
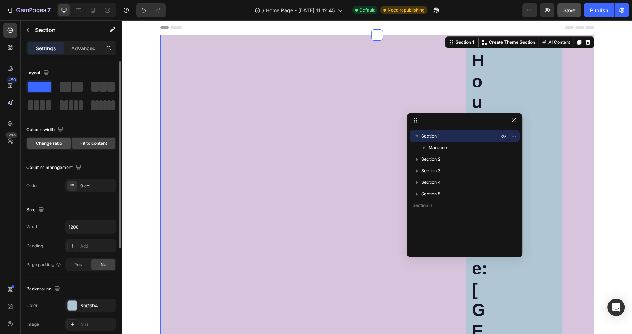
click at [52, 144] on span "Change ratio" at bounding box center [49, 143] width 26 height 7
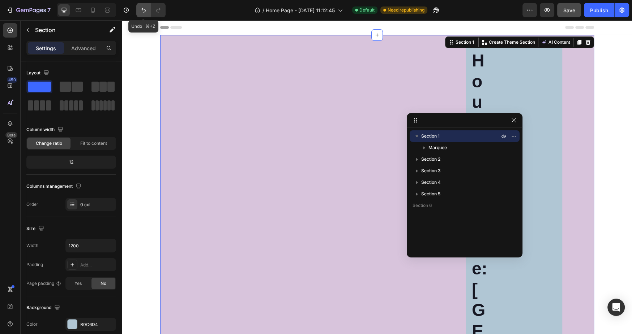
click at [144, 7] on icon "Undo/Redo" at bounding box center [143, 10] width 7 height 7
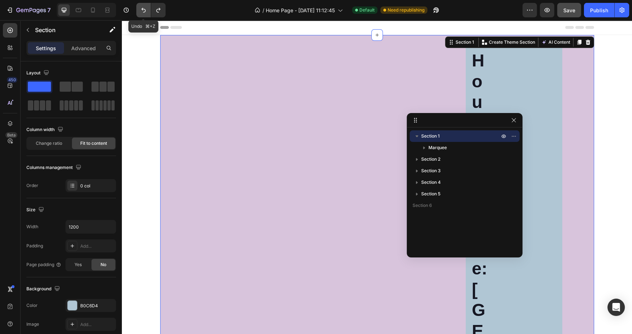
click at [144, 7] on icon "Undo/Redo" at bounding box center [143, 10] width 7 height 7
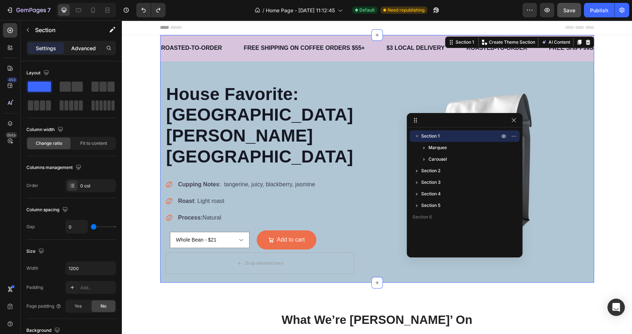
click at [87, 48] on p "Advanced" at bounding box center [83, 48] width 25 height 8
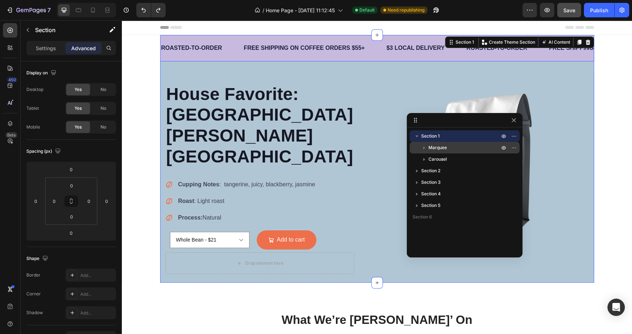
click at [447, 146] on p "Marquee" at bounding box center [464, 147] width 72 height 7
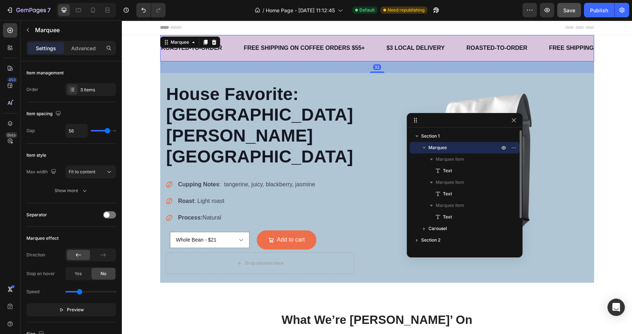
click at [447, 149] on p "Marquee" at bounding box center [464, 147] width 72 height 7
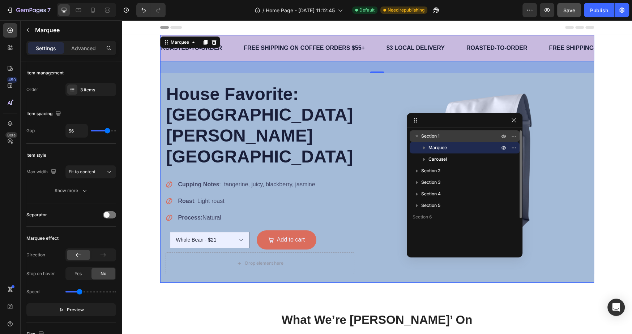
drag, startPoint x: 440, startPoint y: 147, endPoint x: 435, endPoint y: 142, distance: 7.2
click at [435, 142] on div "Section 1 Marquee Carousel" at bounding box center [464, 147] width 110 height 35
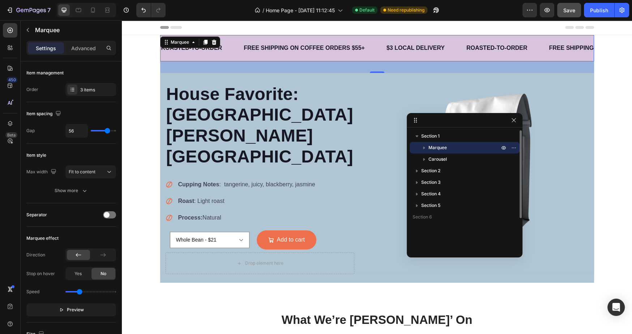
click at [425, 146] on icon "button" at bounding box center [423, 147] width 7 height 7
click at [427, 149] on icon "button" at bounding box center [423, 147] width 7 height 7
click at [512, 150] on icon "button" at bounding box center [514, 148] width 6 height 6
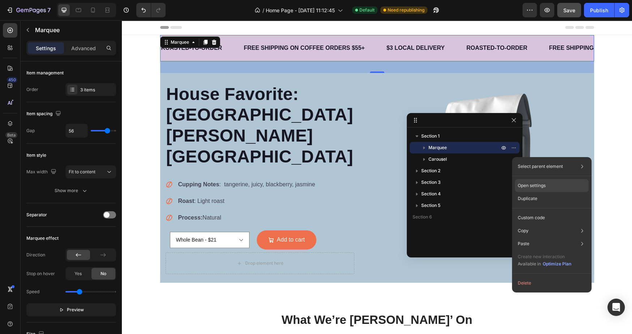
click at [532, 185] on p "Open settings" at bounding box center [531, 185] width 28 height 7
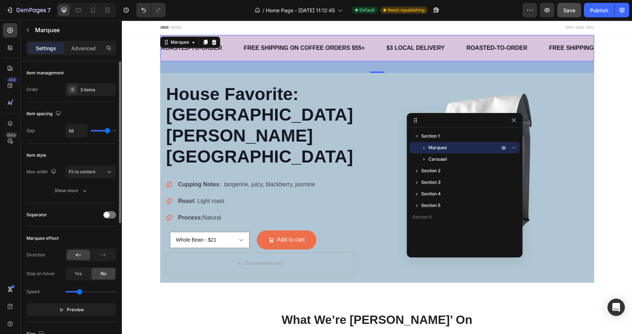
scroll to position [2, 0]
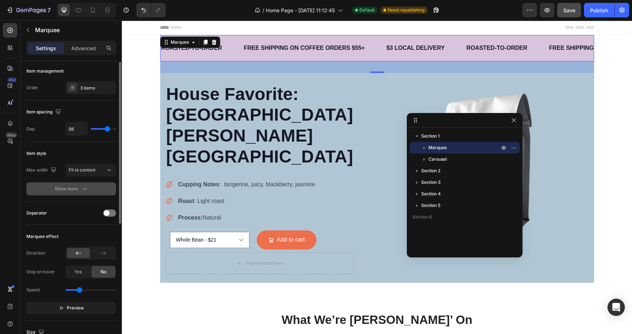
click at [86, 188] on icon "button" at bounding box center [84, 188] width 7 height 7
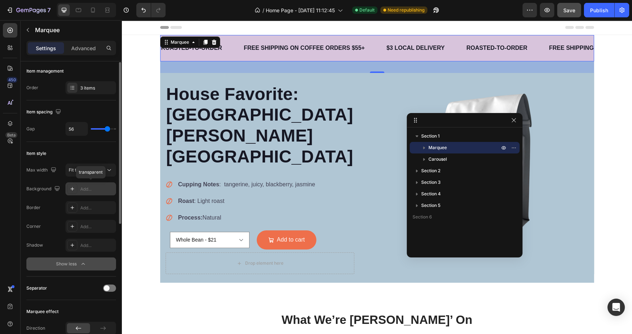
click at [89, 189] on div "Add..." at bounding box center [97, 189] width 34 height 7
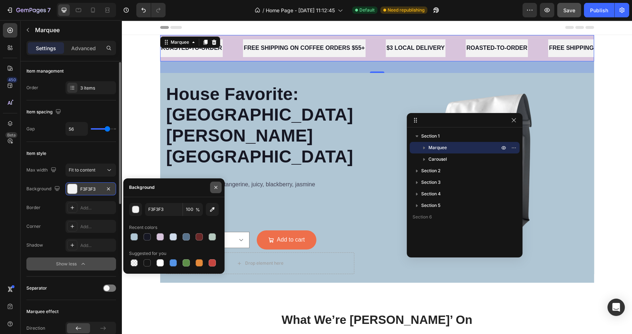
click at [216, 188] on icon "button" at bounding box center [215, 187] width 3 height 3
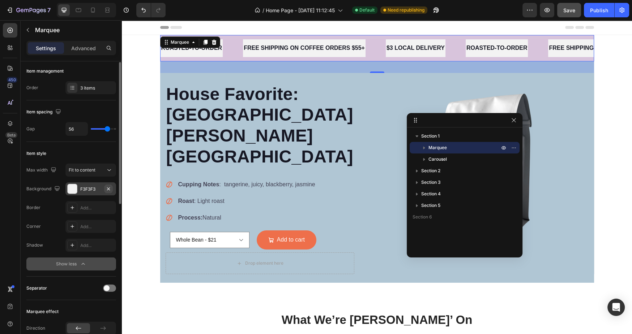
click at [110, 187] on icon "button" at bounding box center [109, 189] width 6 height 6
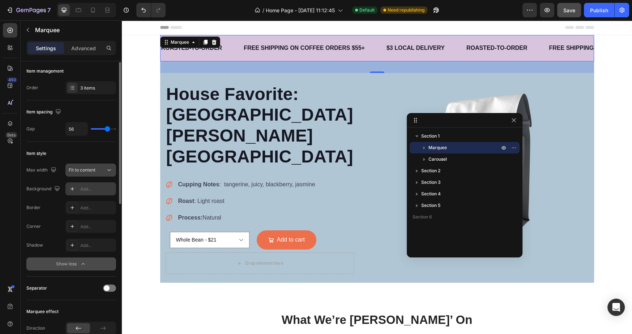
click at [106, 169] on icon at bounding box center [109, 170] width 7 height 7
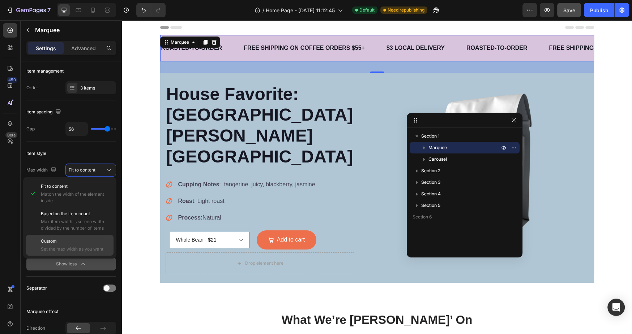
click at [92, 246] on span "Set the max width as you want" at bounding box center [75, 249] width 69 height 7
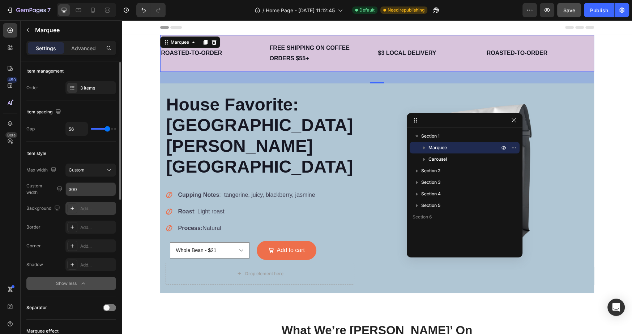
click at [83, 187] on input "300" at bounding box center [91, 189] width 50 height 13
type input "1"
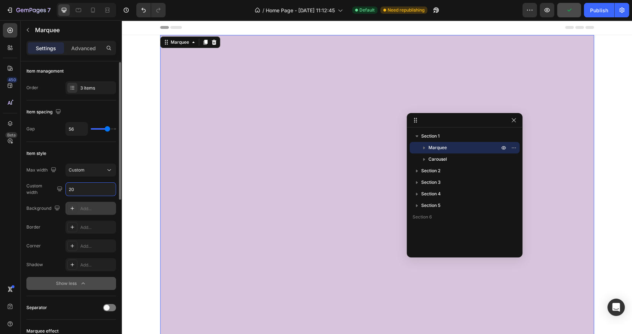
type input "2"
type input "400"
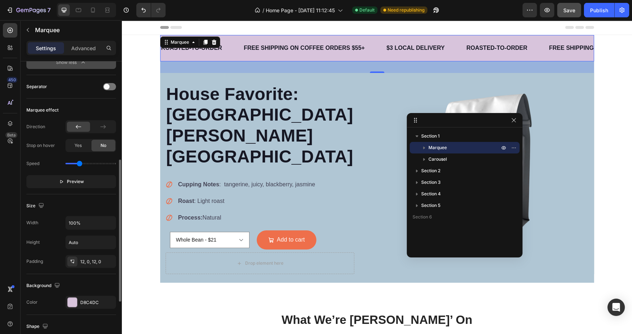
scroll to position [215, 0]
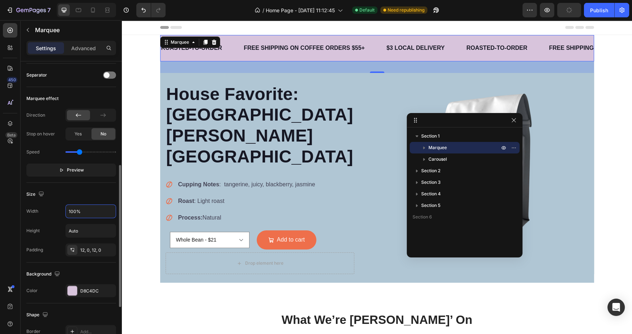
click at [70, 208] on input "100%" at bounding box center [91, 211] width 50 height 13
type input "100%"
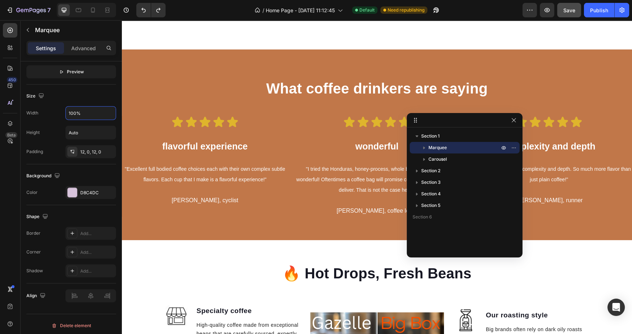
scroll to position [449, 0]
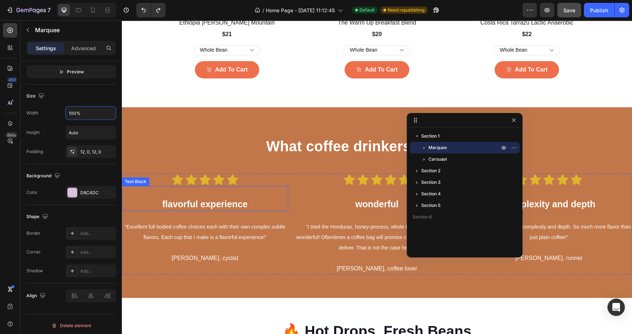
click at [157, 198] on p "flavorful experience" at bounding box center [204, 204] width 165 height 12
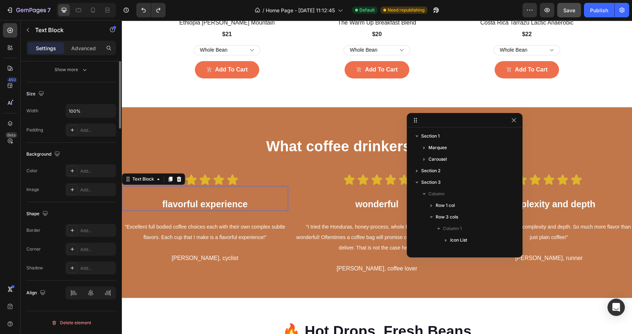
scroll to position [0, 0]
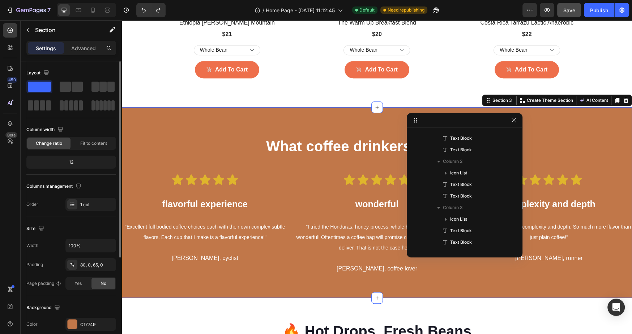
click at [154, 143] on div "What coffee drinkers are saying Heading Row Icon Icon Icon Icon Icon Icon List …" at bounding box center [377, 205] width 510 height 139
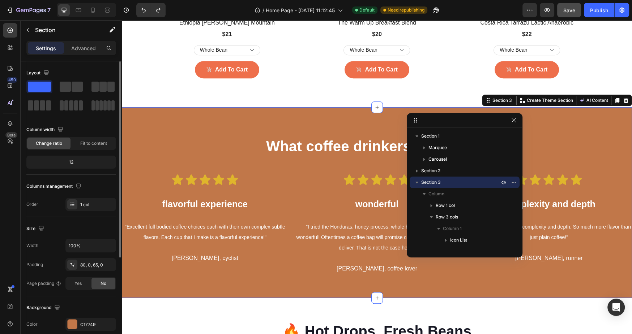
click at [153, 112] on div "What coffee drinkers are saying Heading Row Icon Icon Icon Icon Icon Icon List …" at bounding box center [377, 202] width 510 height 191
click at [214, 114] on div "What coffee drinkers are saying Heading Row Icon Icon Icon Icon Icon Icon List …" at bounding box center [377, 202] width 510 height 191
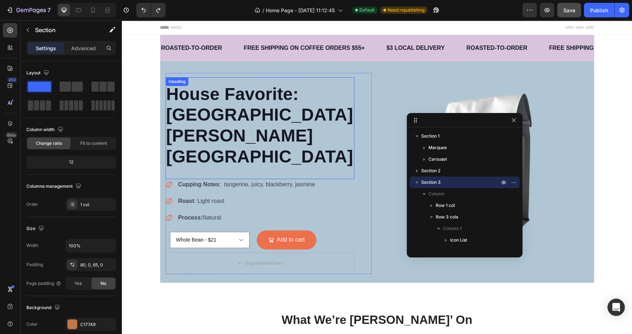
click at [203, 85] on div "House Favorite: [GEOGRAPHIC_DATA] [PERSON_NAME] Mountain Heading" at bounding box center [259, 128] width 189 height 102
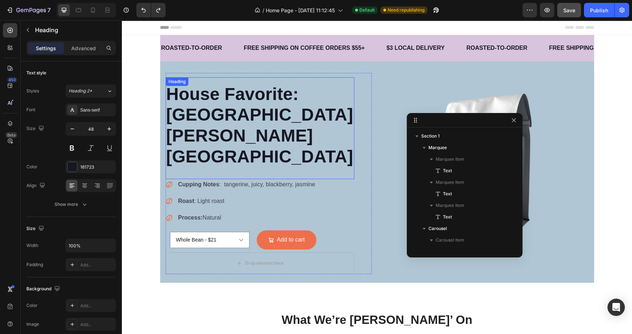
scroll to position [113, 0]
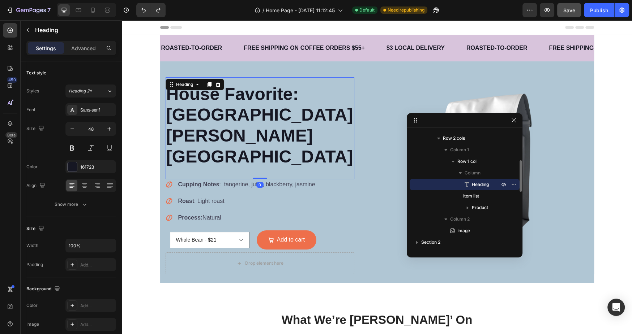
click at [191, 66] on div "ROASTED-TO-ORDER Text FREE SHIPPING ON COFFEE ORDERS $55+ Text $3 LOCAL DELIVER…" at bounding box center [377, 54] width 434 height 38
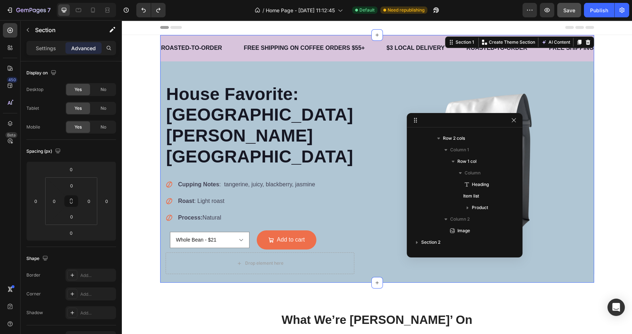
scroll to position [0, 0]
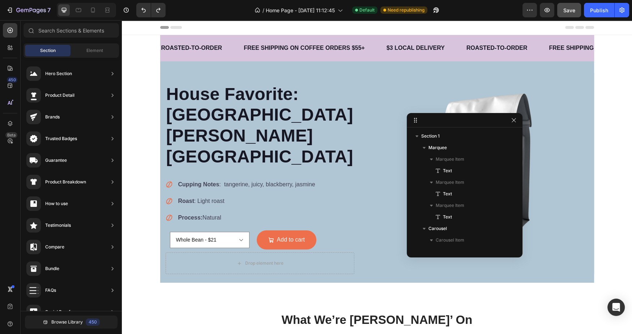
click at [186, 89] on div "House Favorite: [GEOGRAPHIC_DATA] [PERSON_NAME] Mountain Heading" at bounding box center [259, 128] width 189 height 102
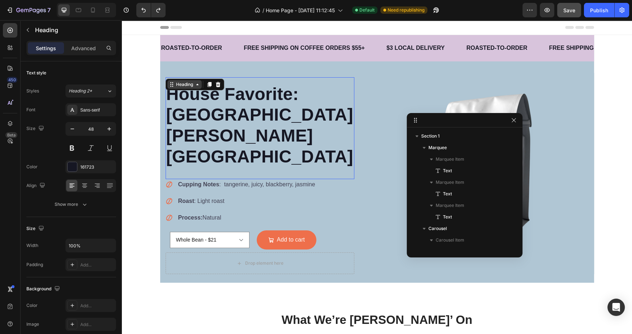
scroll to position [113, 0]
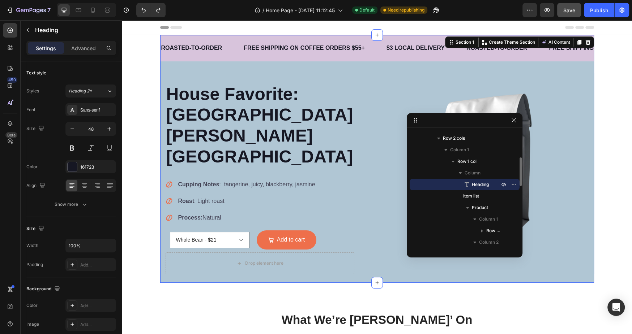
click at [171, 66] on div "ROASTED-TO-ORDER Text FREE SHIPPING ON COFFEE ORDERS $55+ Text $3 LOCAL DELIVER…" at bounding box center [377, 54] width 434 height 38
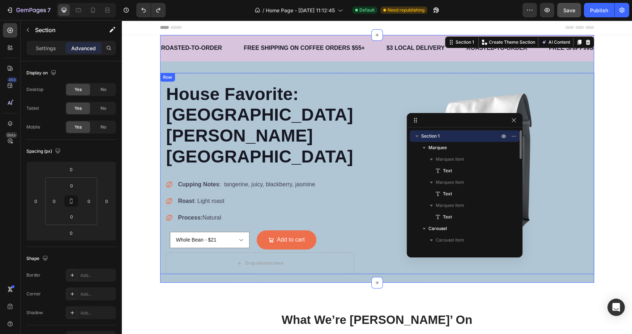
click at [169, 77] on div "Row" at bounding box center [168, 77] width 12 height 7
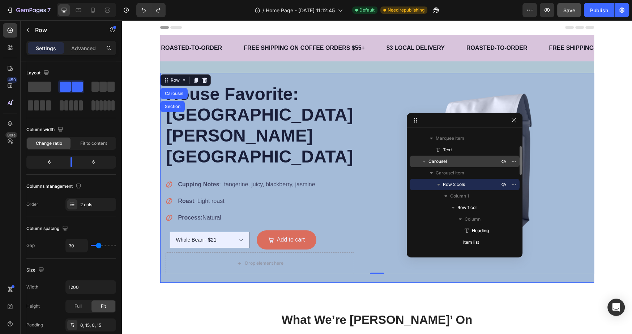
click at [484, 163] on p "Carousel" at bounding box center [464, 161] width 72 height 7
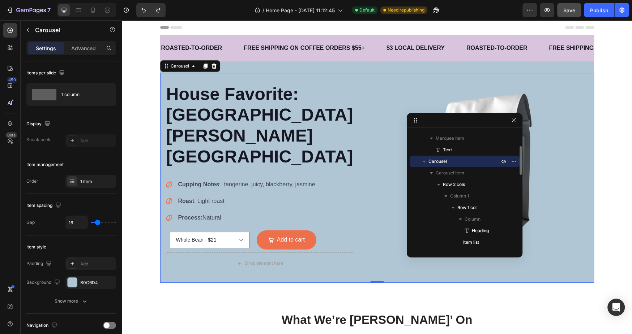
click at [422, 160] on icon "button" at bounding box center [423, 161] width 7 height 7
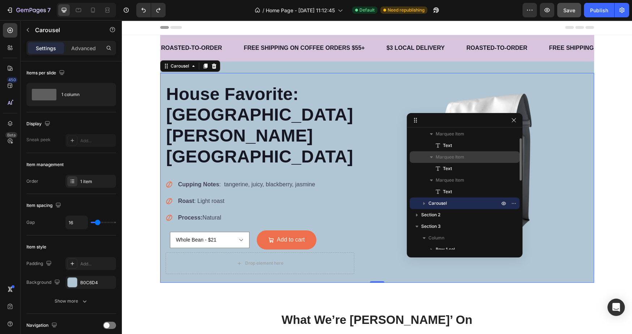
scroll to position [0, 0]
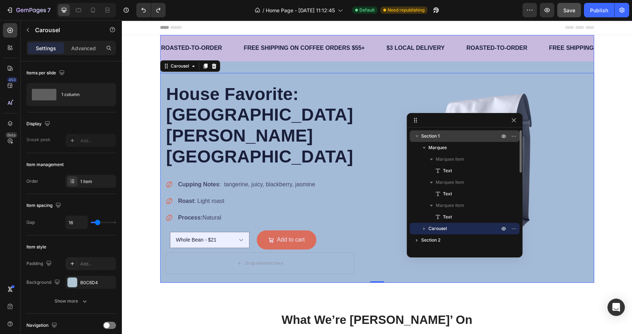
click at [416, 138] on icon "button" at bounding box center [416, 136] width 7 height 7
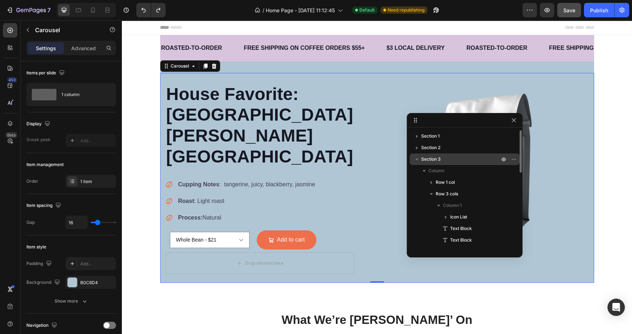
click at [417, 158] on icon "button" at bounding box center [416, 159] width 7 height 7
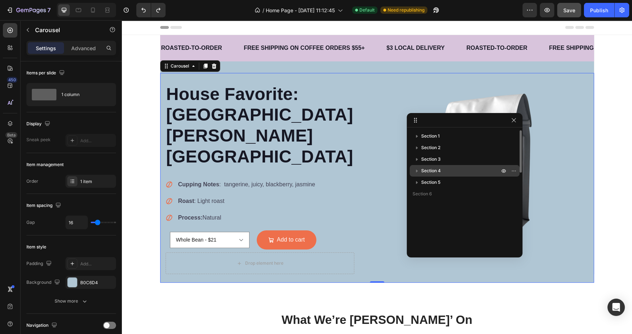
click at [417, 169] on icon "button" at bounding box center [416, 170] width 7 height 7
click at [447, 172] on p "Section 4" at bounding box center [460, 170] width 79 height 7
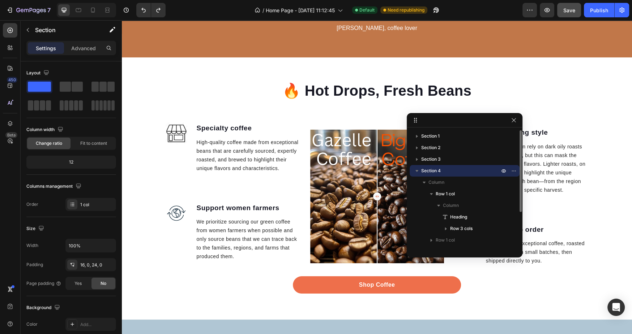
scroll to position [702, 0]
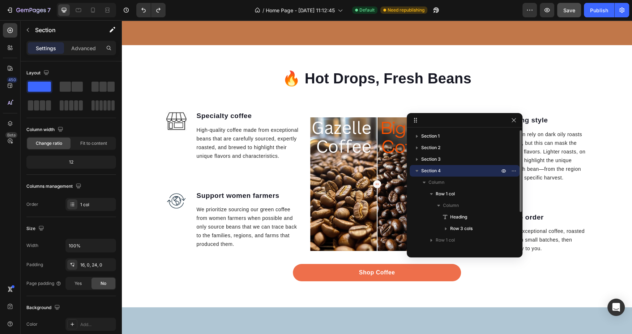
click at [417, 171] on icon "button" at bounding box center [416, 171] width 3 height 2
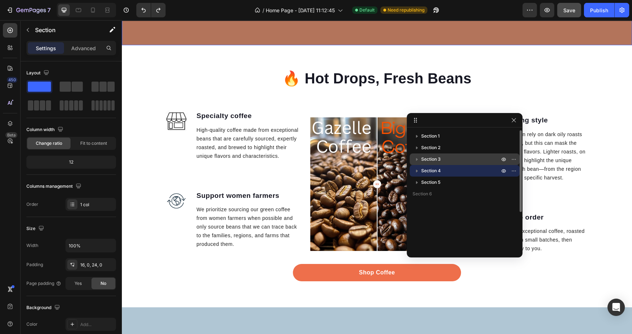
click at [436, 161] on span "Section 3" at bounding box center [431, 159] width 20 height 7
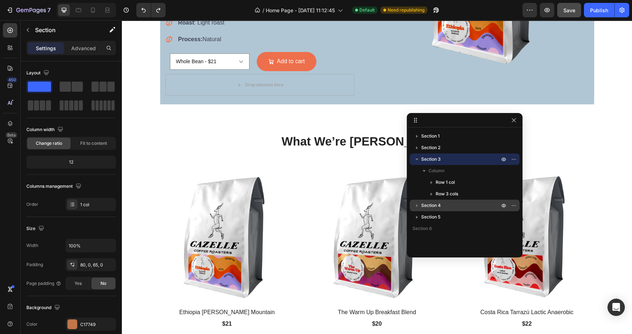
scroll to position [0, 0]
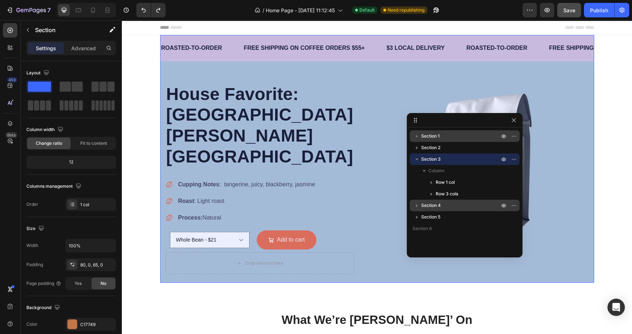
click at [448, 141] on div "Section 1" at bounding box center [464, 136] width 104 height 12
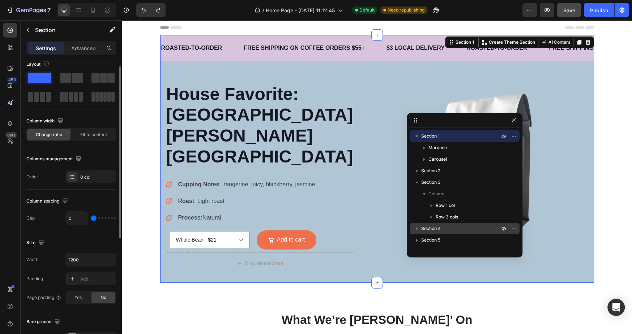
scroll to position [10, 0]
click at [85, 130] on span "Fit to content" at bounding box center [93, 133] width 27 height 7
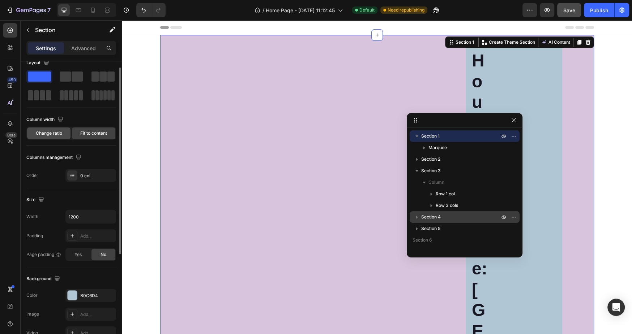
click at [58, 133] on span "Change ratio" at bounding box center [49, 133] width 26 height 7
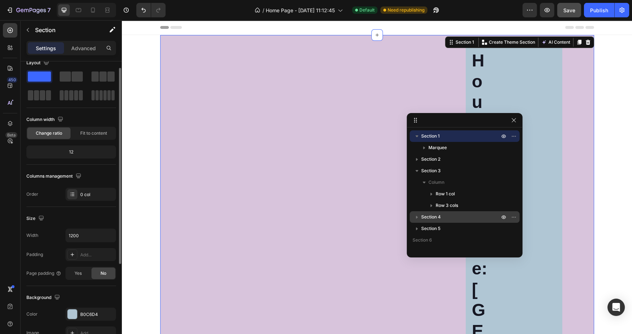
click at [74, 151] on div "12" at bounding box center [71, 152] width 87 height 10
click at [82, 149] on div "12" at bounding box center [71, 152] width 87 height 10
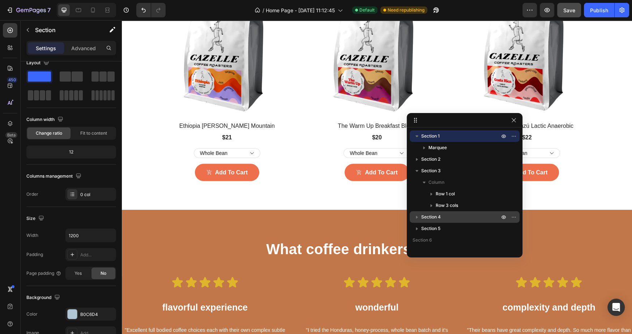
scroll to position [1491, 0]
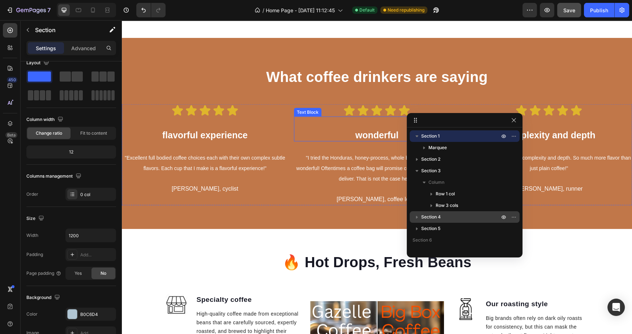
click at [317, 127] on p at bounding box center [376, 123] width 165 height 12
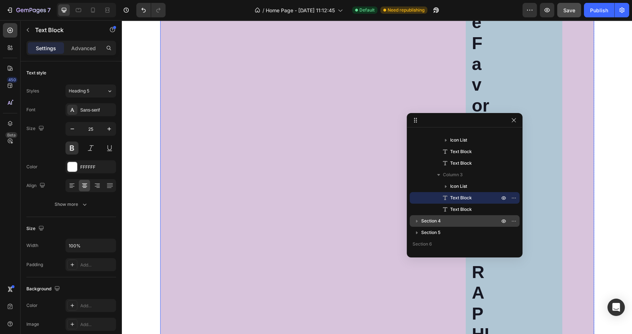
scroll to position [87, 0]
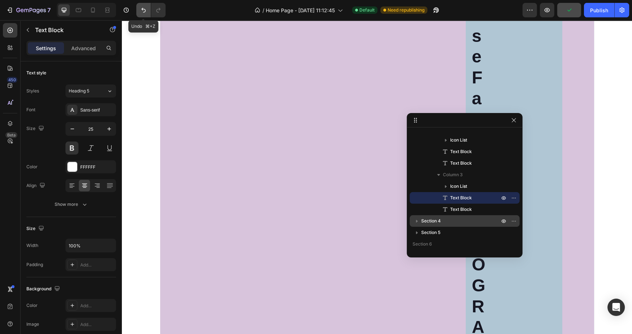
click at [145, 15] on button "Undo/Redo" at bounding box center [143, 10] width 14 height 14
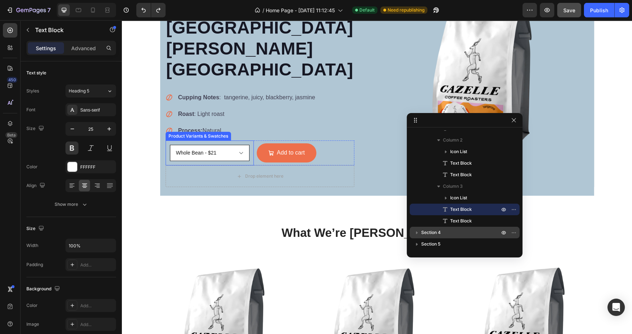
scroll to position [0, 0]
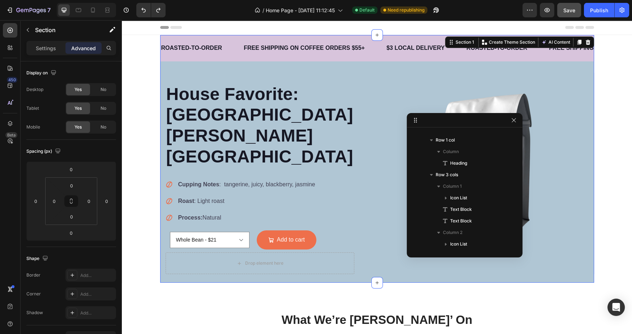
click at [162, 72] on div "ROASTED-TO-ORDER Text FREE SHIPPING ON COFFEE ORDERS $55+ Text $3 LOCAL DELIVER…" at bounding box center [377, 54] width 434 height 38
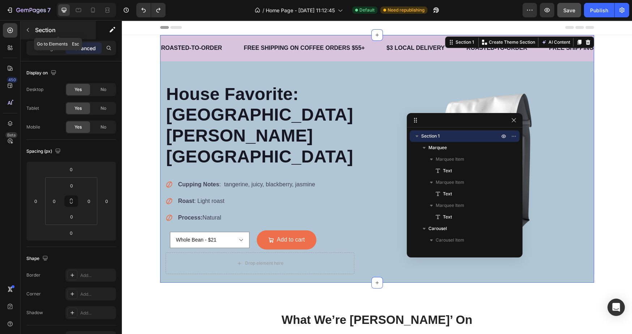
click at [31, 27] on button "button" at bounding box center [28, 30] width 12 height 12
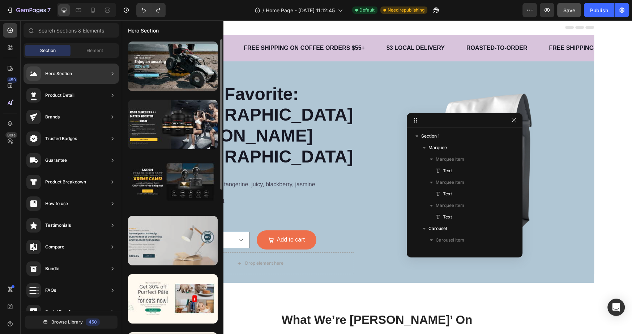
click at [209, 247] on div at bounding box center [173, 241] width 90 height 50
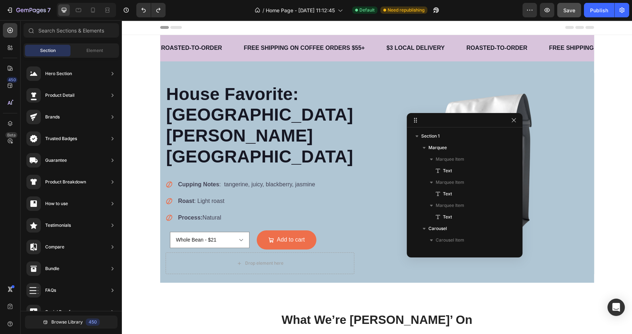
drag, startPoint x: 196, startPoint y: 102, endPoint x: 141, endPoint y: 48, distance: 77.2
click at [137, 29] on span "Header" at bounding box center [143, 27] width 16 height 7
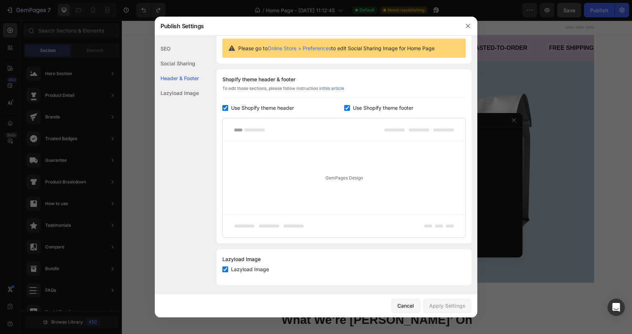
scroll to position [73, 0]
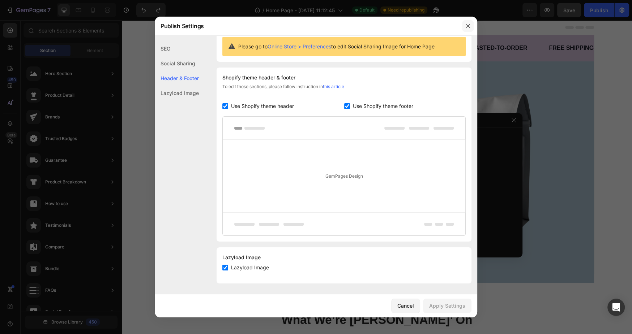
drag, startPoint x: 466, startPoint y: 25, endPoint x: 344, endPoint y: 5, distance: 124.1
click at [466, 25] on icon "button" at bounding box center [468, 26] width 6 height 6
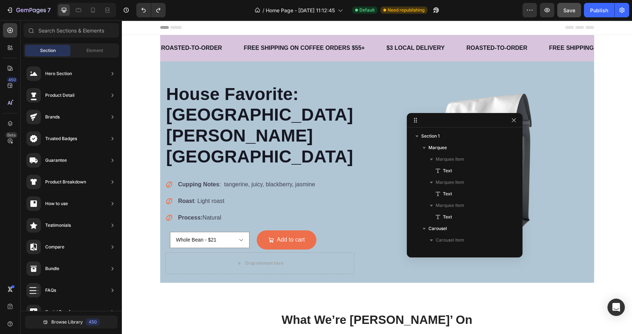
click at [416, 119] on icon at bounding box center [416, 118] width 1 height 1
click at [515, 123] on icon "button" at bounding box center [514, 120] width 6 height 6
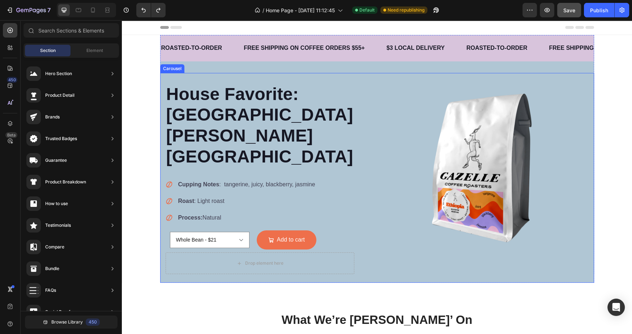
click at [168, 262] on div "House Favorite: [GEOGRAPHIC_DATA] [PERSON_NAME] Mountain Heading Cupping Notes …" at bounding box center [377, 178] width 434 height 210
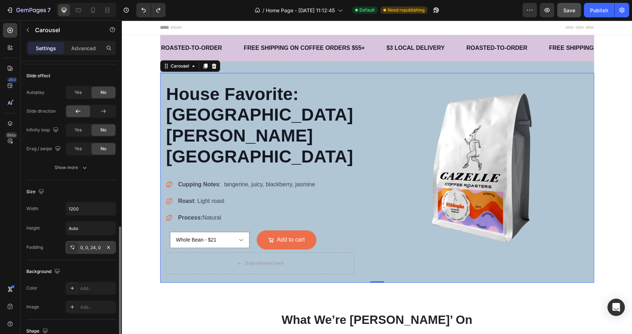
scroll to position [370, 0]
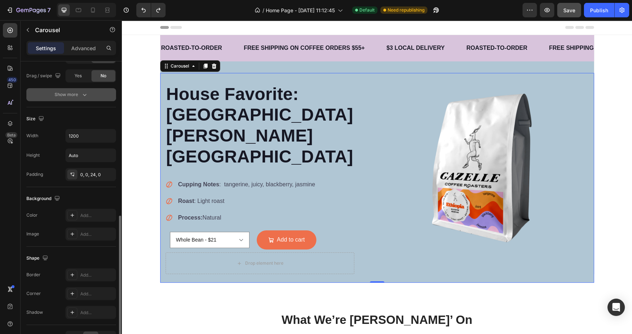
click at [83, 95] on icon "button" at bounding box center [84, 94] width 7 height 7
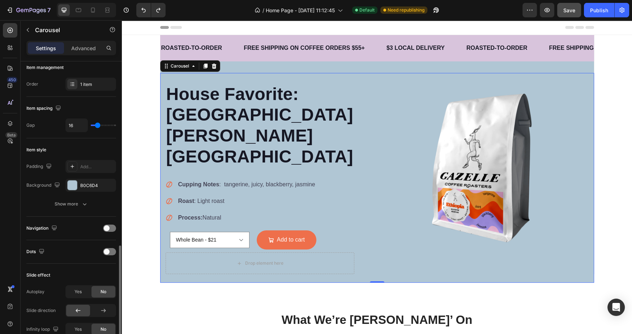
scroll to position [0, 0]
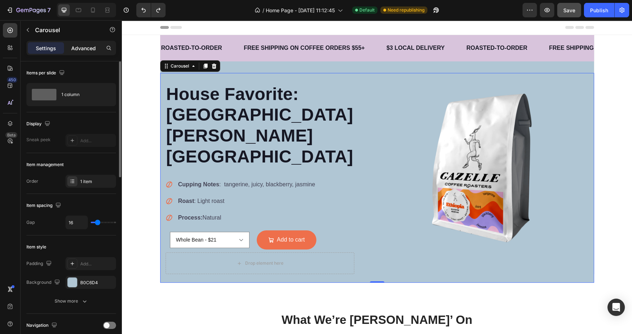
click at [89, 52] on div "Advanced" at bounding box center [83, 48] width 36 height 12
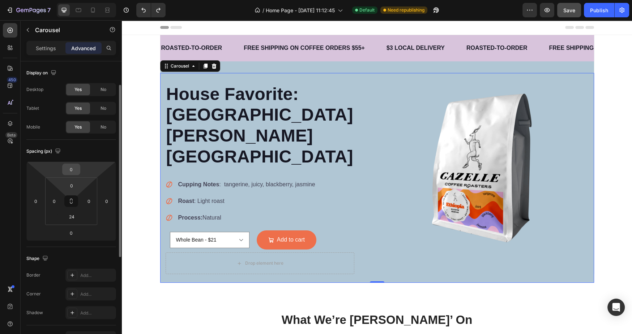
scroll to position [198, 0]
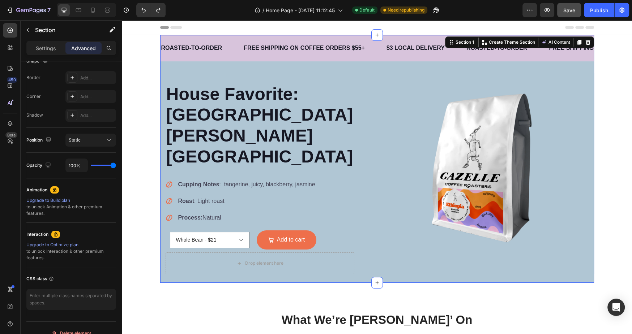
click at [240, 70] on div "ROASTED-TO-ORDER Text FREE SHIPPING ON COFFEE ORDERS $55+ Text $3 LOCAL DELIVER…" at bounding box center [377, 54] width 434 height 38
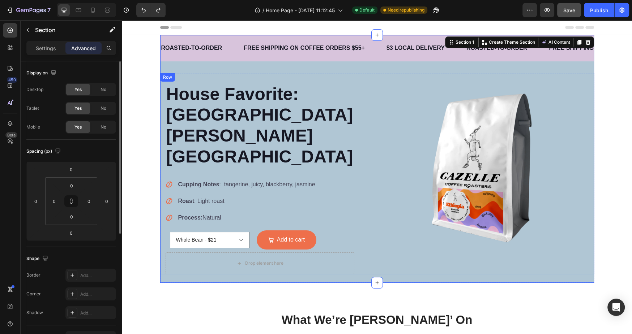
click at [238, 81] on div "House Favorite: [GEOGRAPHIC_DATA] [PERSON_NAME] Mountain Heading" at bounding box center [259, 128] width 189 height 102
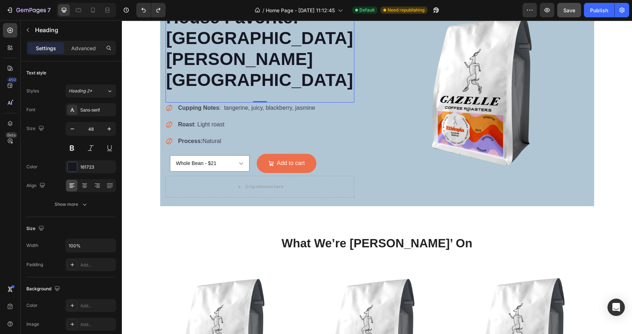
scroll to position [188, 0]
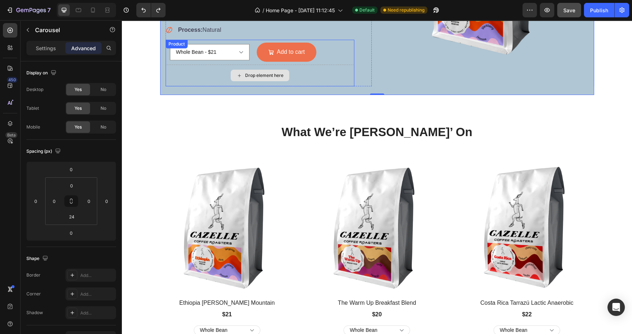
click at [291, 65] on div "Drop element here" at bounding box center [259, 76] width 189 height 22
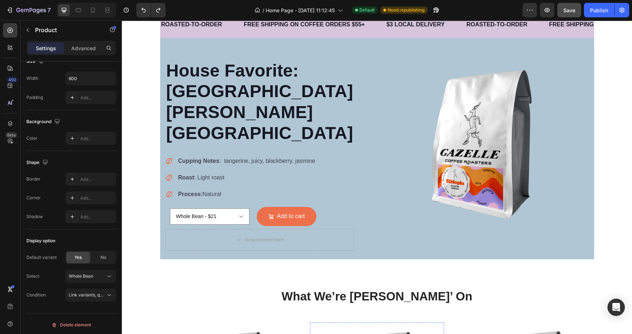
scroll to position [0, 0]
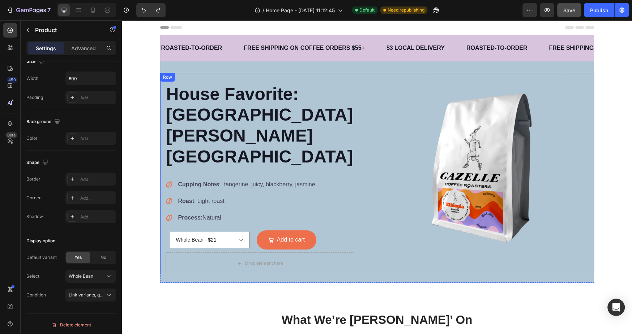
click at [452, 250] on div "Image" at bounding box center [485, 173] width 206 height 201
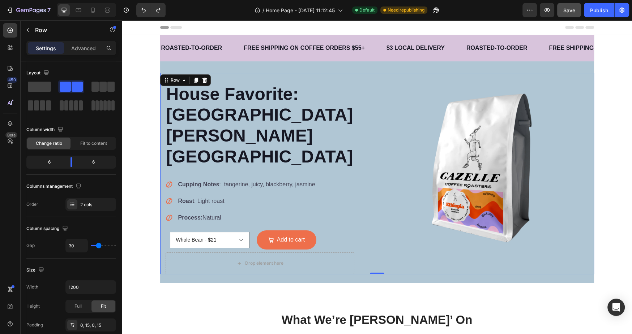
click at [468, 252] on div "Image" at bounding box center [485, 173] width 206 height 201
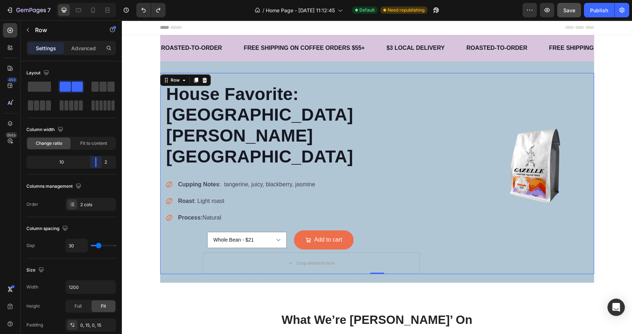
drag, startPoint x: 73, startPoint y: 162, endPoint x: 104, endPoint y: 163, distance: 31.1
click at [104, 0] on body "7 / Home Page - [DATE] 11:12:45 Default Need republishing Preview Save Publish …" at bounding box center [316, 0] width 632 height 0
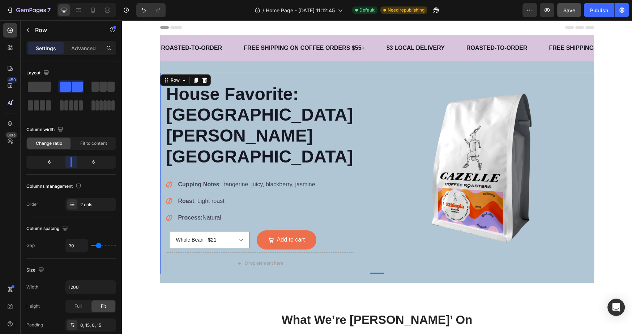
drag, startPoint x: 101, startPoint y: 163, endPoint x: 73, endPoint y: 161, distance: 28.2
click at [73, 0] on body "7 / Home Page - [DATE] 11:12:45 Default Need republishing Preview Save Publish …" at bounding box center [316, 0] width 632 height 0
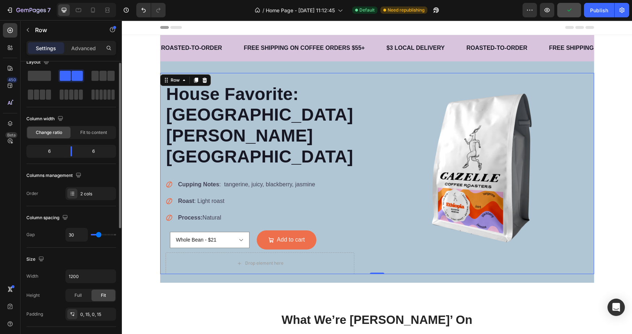
scroll to position [13, 0]
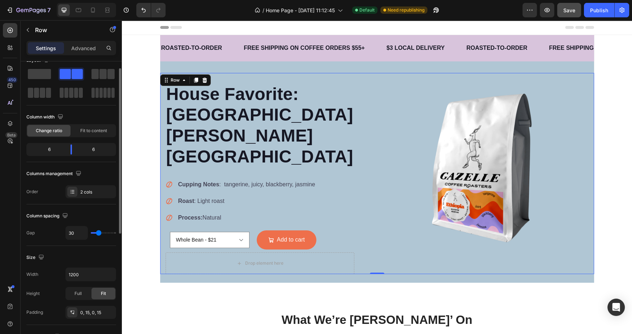
type input "4"
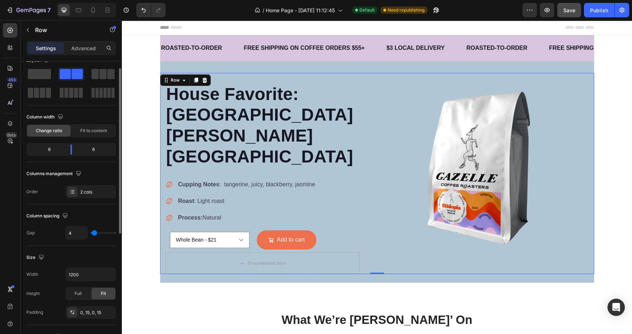
type input "0"
drag, startPoint x: 100, startPoint y: 233, endPoint x: 90, endPoint y: 233, distance: 9.8
type input "0"
click at [91, 233] on input "range" at bounding box center [103, 232] width 25 height 1
drag, startPoint x: 90, startPoint y: 233, endPoint x: 102, endPoint y: 233, distance: 12.3
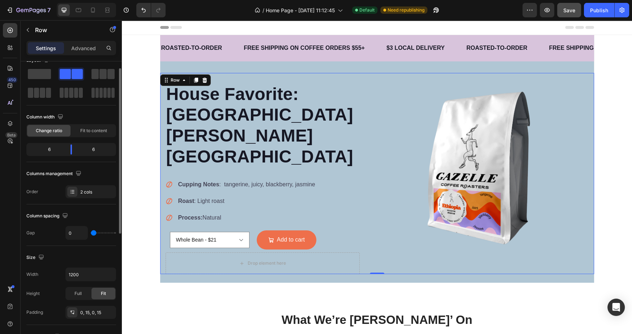
click at [102, 233] on div "0" at bounding box center [90, 233] width 51 height 14
drag, startPoint x: 96, startPoint y: 232, endPoint x: 103, endPoint y: 233, distance: 6.5
click at [103, 233] on div "0" at bounding box center [90, 233] width 51 height 14
type input "8"
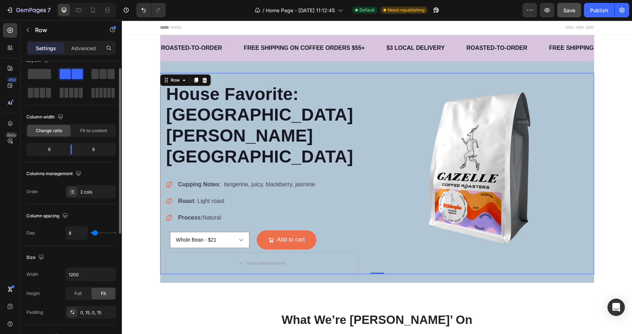
type input "8"
click at [95, 232] on input "range" at bounding box center [103, 232] width 25 height 1
type input "21"
type input "25"
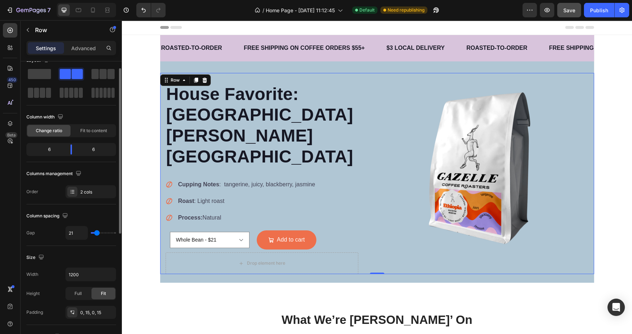
type input "25"
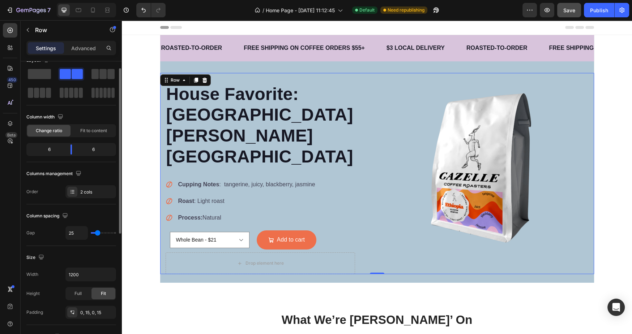
type input "26"
type input "28"
type input "29"
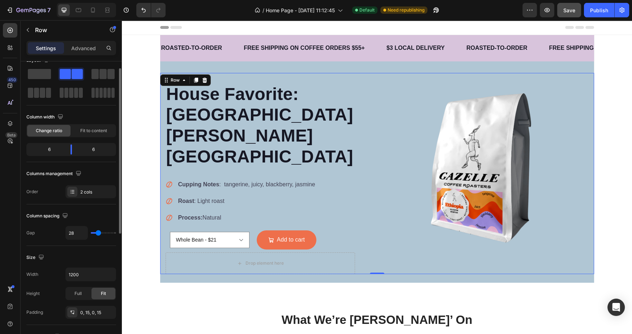
type input "29"
type input "32"
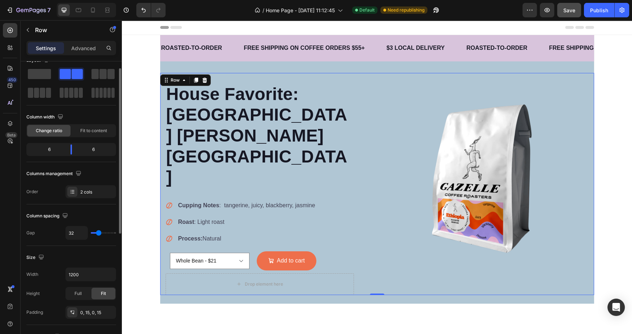
type input "31"
type input "13"
type input "10"
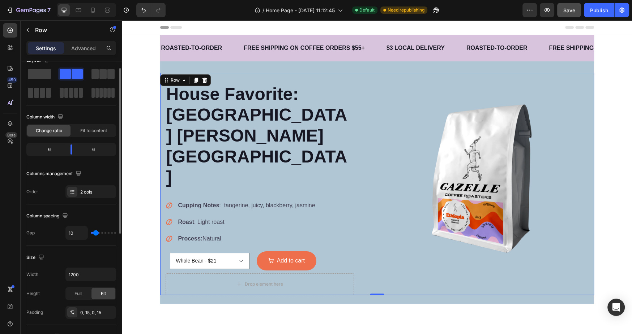
type input "10"
type input "8"
type input "4"
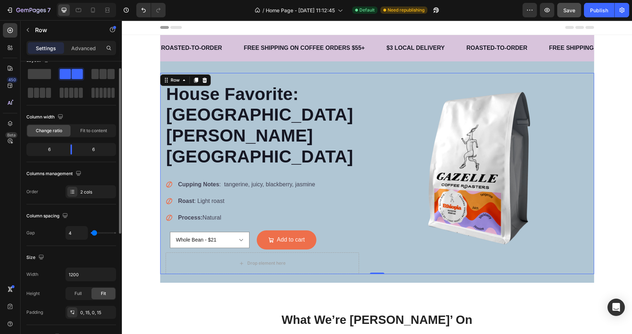
type input "2"
type input "1"
type input "0"
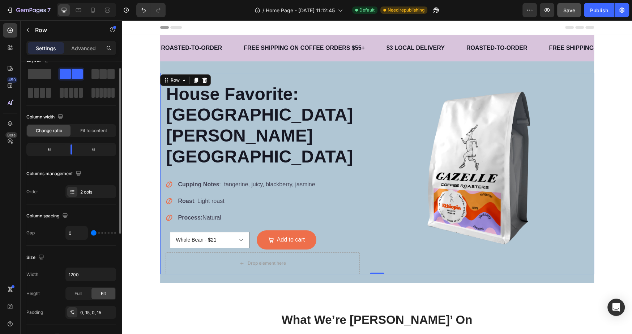
type input "0"
click at [93, 232] on input "range" at bounding box center [103, 232] width 25 height 1
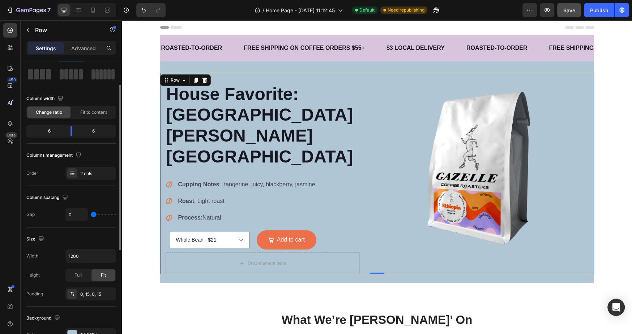
scroll to position [47, 0]
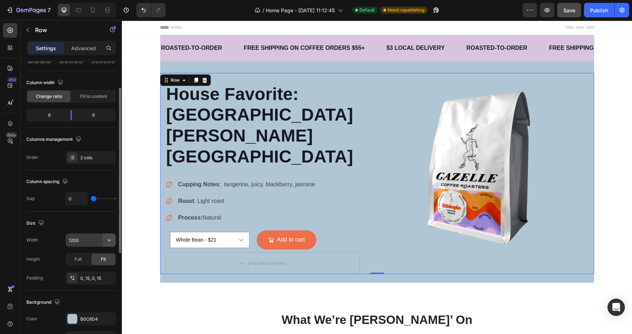
click at [114, 239] on button "button" at bounding box center [109, 240] width 13 height 13
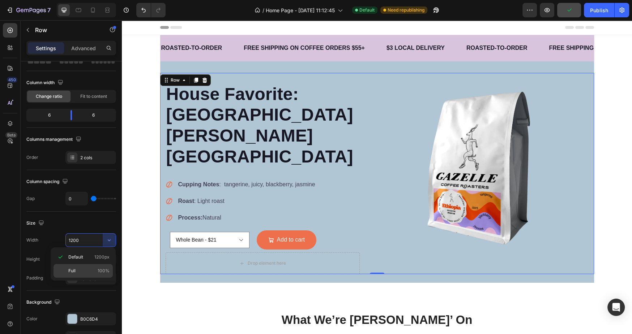
click at [98, 267] on div "Full 100%" at bounding box center [82, 271] width 59 height 14
type input "100%"
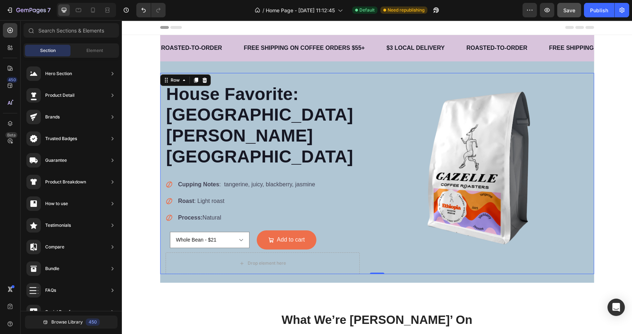
click at [315, 260] on div "House Favorite: [GEOGRAPHIC_DATA] [PERSON_NAME] Mountain Heading Cupping Notes …" at bounding box center [377, 178] width 434 height 210
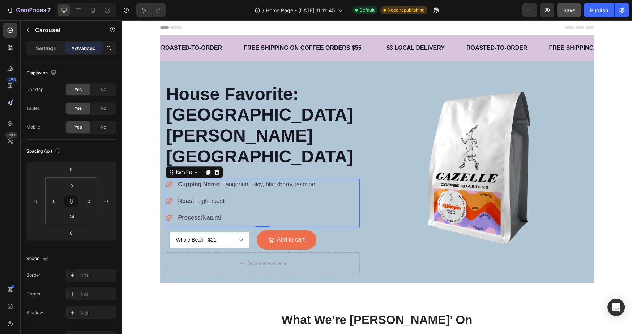
click at [335, 179] on div "Cupping Notes : tangerine, juicy, blackberry, jasmine Roast : Light roast Proce…" at bounding box center [262, 203] width 194 height 48
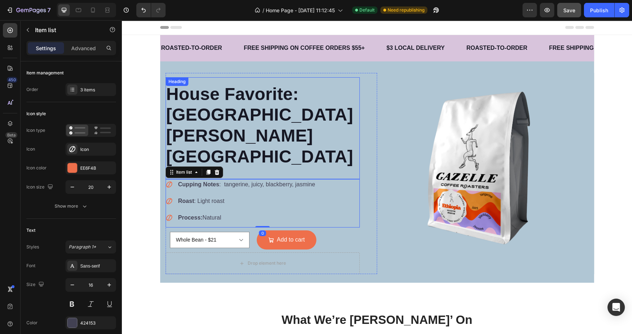
click at [337, 95] on h2 "House Favorite: [GEOGRAPHIC_DATA] [PERSON_NAME][GEOGRAPHIC_DATA]" at bounding box center [262, 125] width 194 height 85
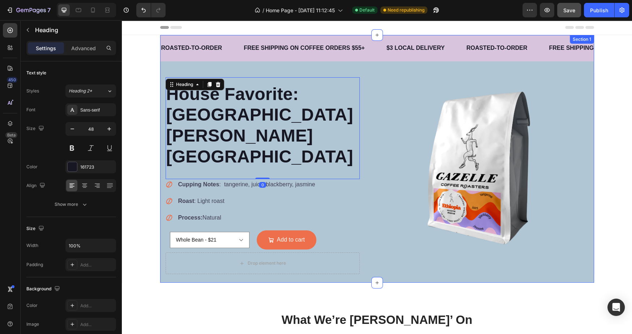
click at [334, 70] on div "ROASTED-TO-ORDER Text FREE SHIPPING ON COFFEE ORDERS $55+ Text $3 LOCAL DELIVER…" at bounding box center [377, 54] width 434 height 38
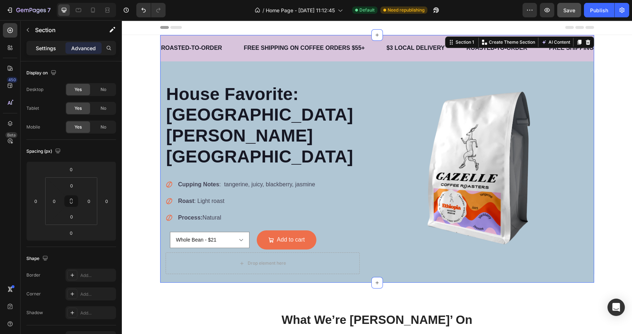
click at [50, 50] on p "Settings" at bounding box center [46, 48] width 20 height 8
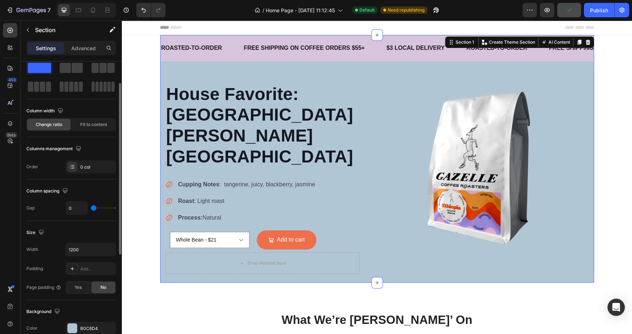
scroll to position [29, 0]
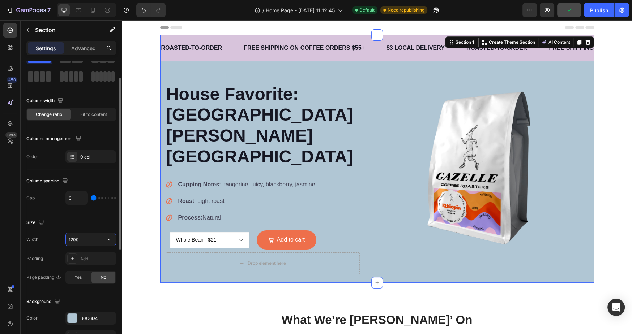
click at [93, 244] on input "1200" at bounding box center [91, 239] width 50 height 13
click at [102, 239] on input "1200" at bounding box center [91, 239] width 50 height 13
click at [109, 240] on icon "button" at bounding box center [109, 239] width 7 height 7
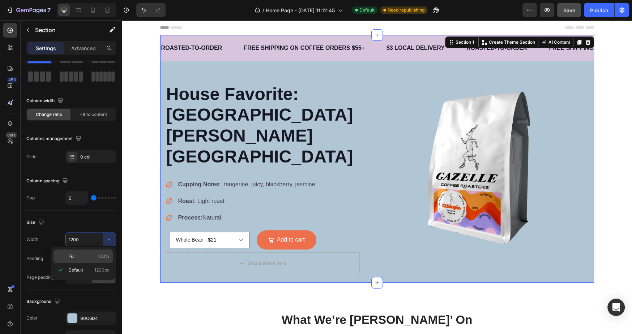
click at [99, 258] on span "100%" at bounding box center [104, 256] width 12 height 7
type input "100%"
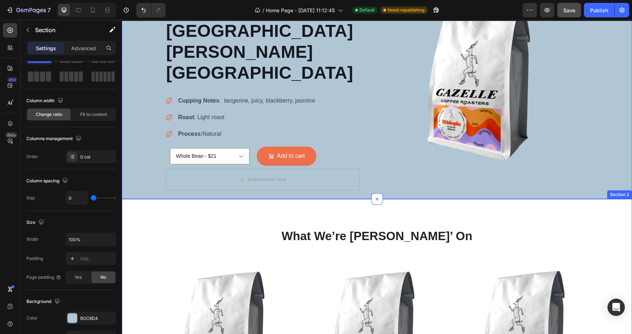
scroll to position [0, 0]
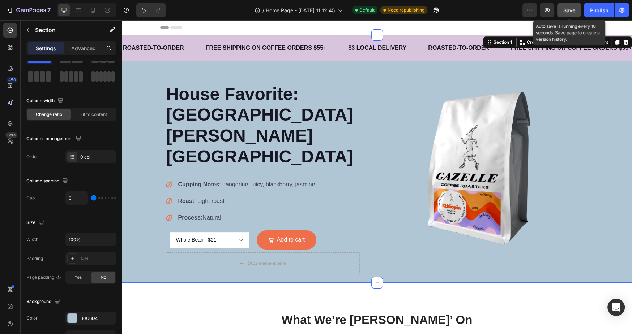
click at [576, 12] on button "Save" at bounding box center [569, 10] width 24 height 14
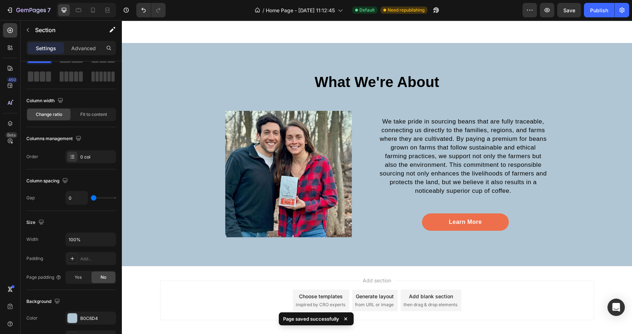
scroll to position [1008, 0]
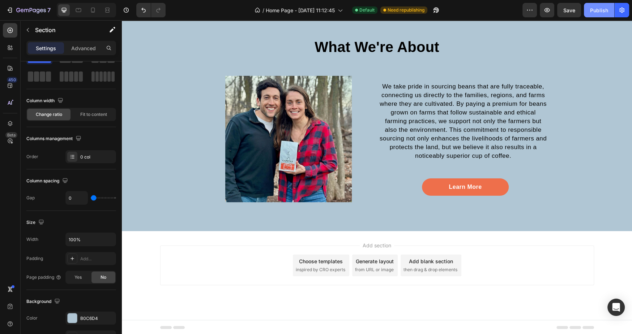
click at [593, 12] on div "Publish" at bounding box center [599, 11] width 18 height 8
